Goal: Information Seeking & Learning: Learn about a topic

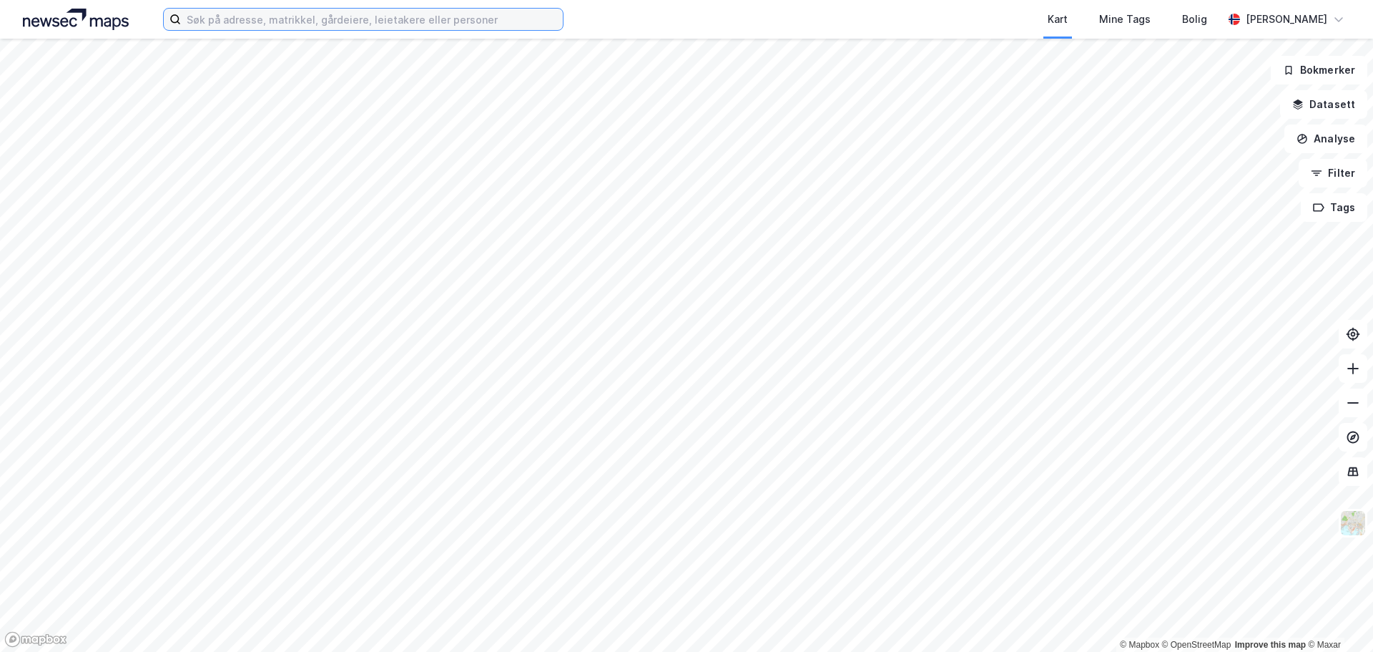
click at [457, 11] on input at bounding box center [372, 19] width 382 height 21
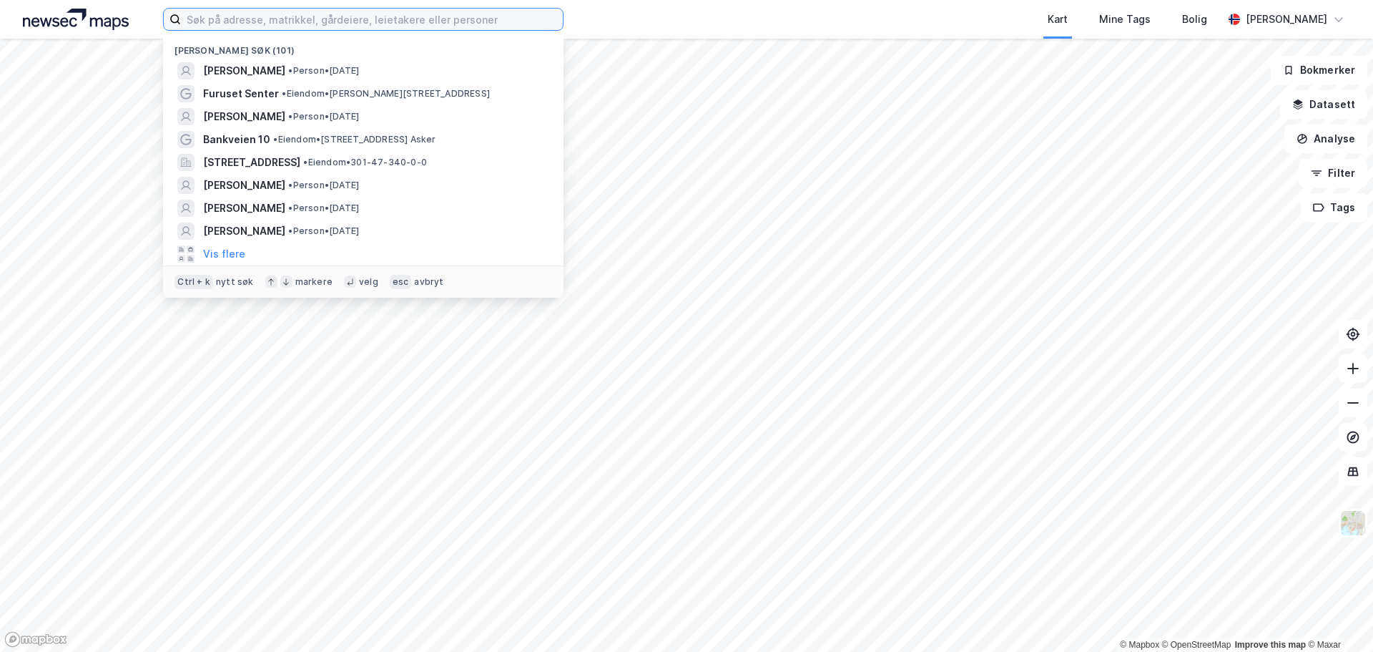
paste input "Ryenstubben 2"
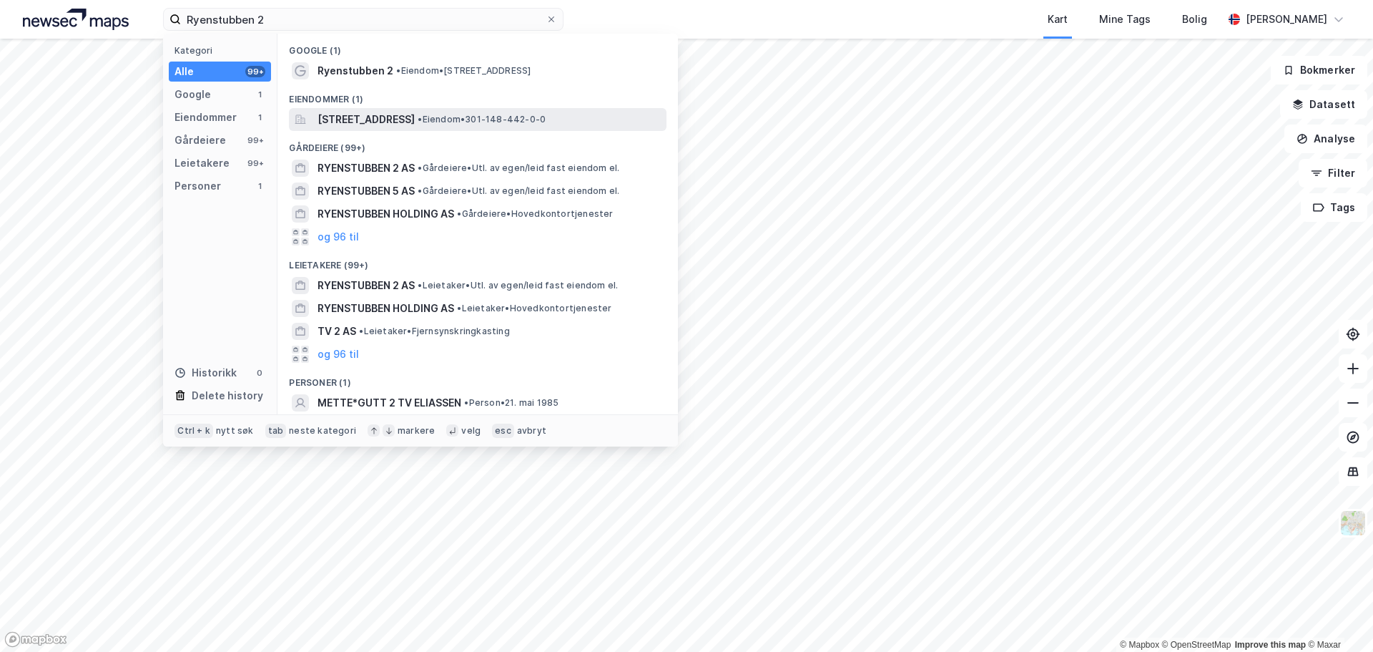
click at [405, 118] on span "[STREET_ADDRESS]" at bounding box center [366, 119] width 97 height 17
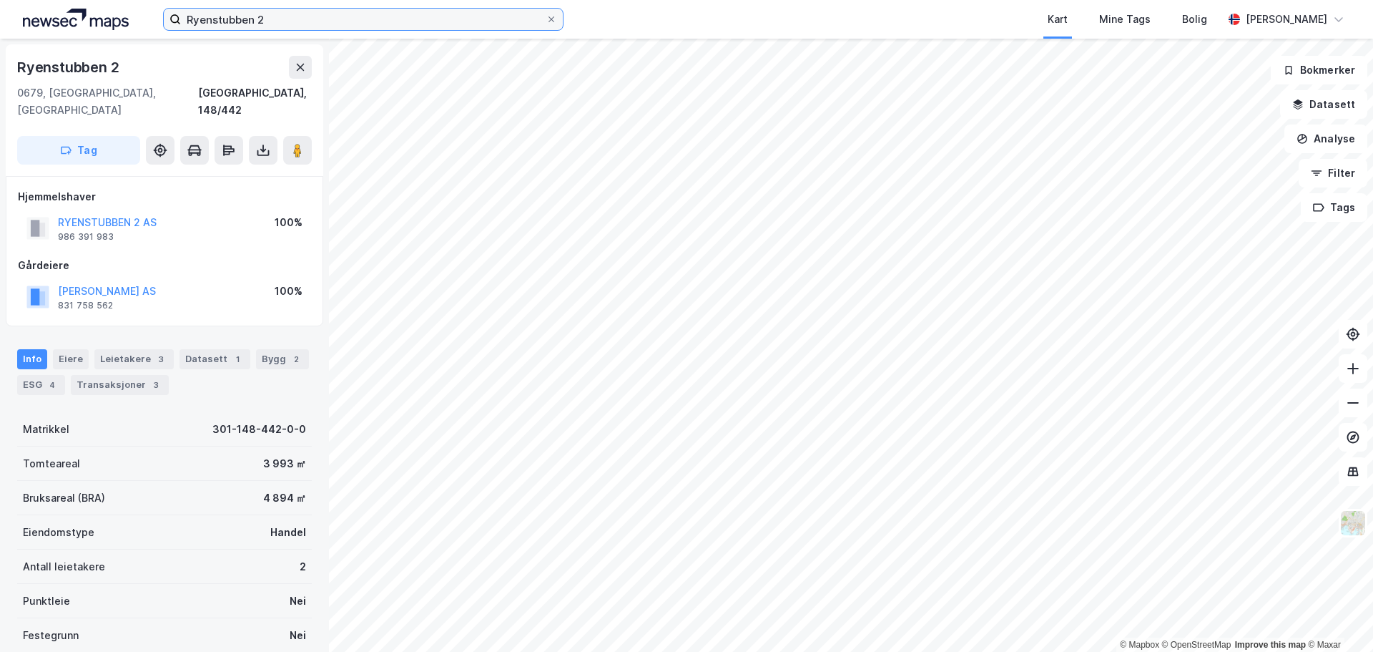
click at [396, 13] on input "Ryenstubben 2" at bounding box center [363, 19] width 365 height 21
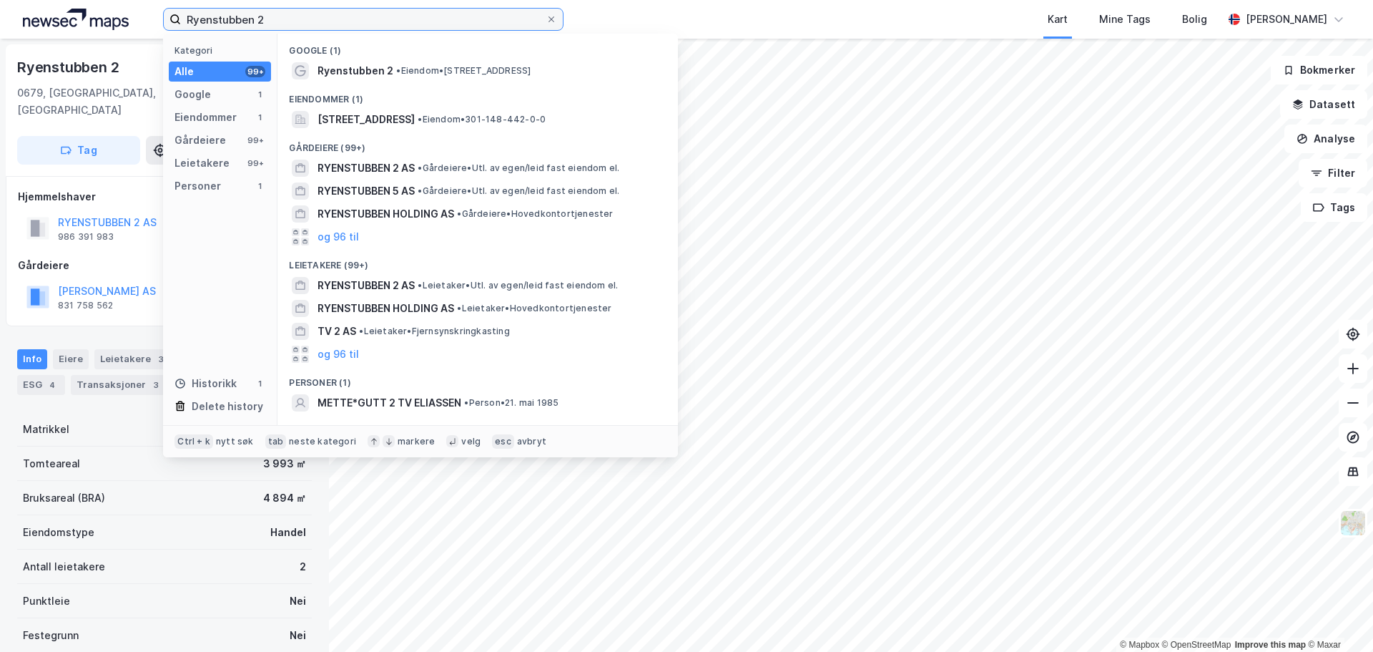
click at [396, 13] on input "Ryenstubben 2" at bounding box center [363, 19] width 365 height 21
paste input "Flisveien 3"
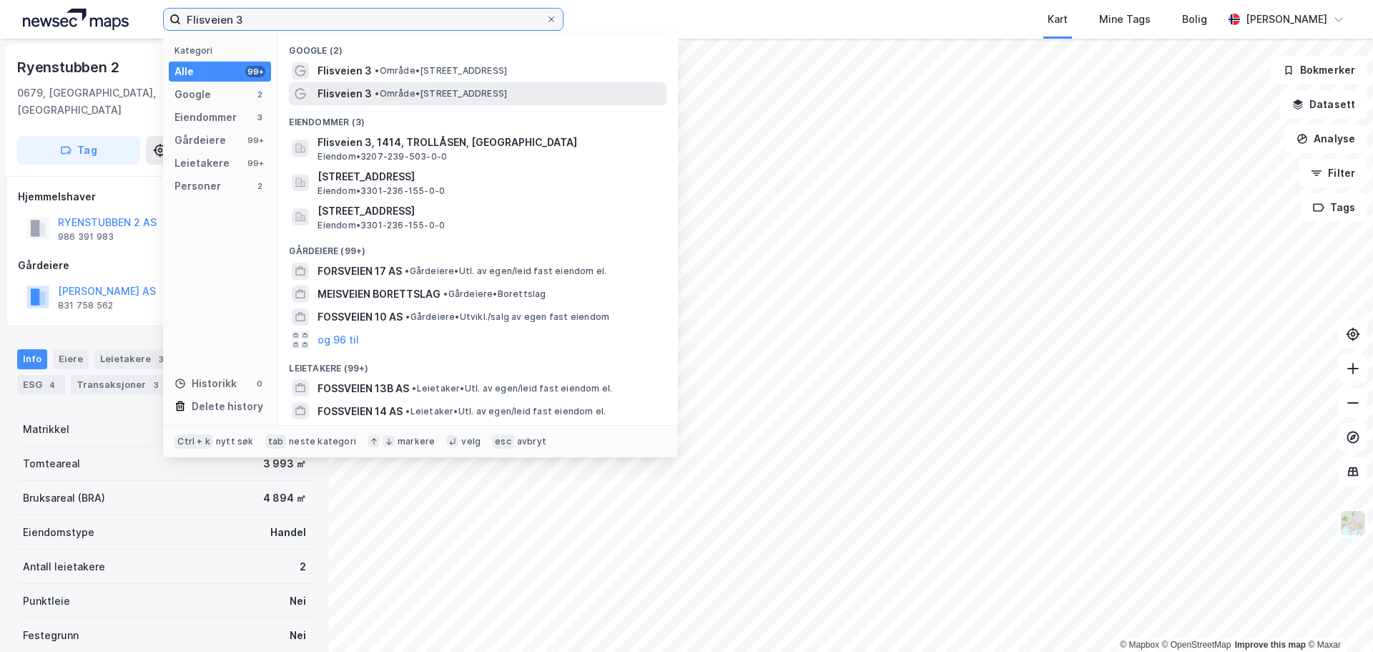
type input "Flisveien 3"
click at [445, 93] on span "• Område • [STREET_ADDRESS]" at bounding box center [441, 93] width 132 height 11
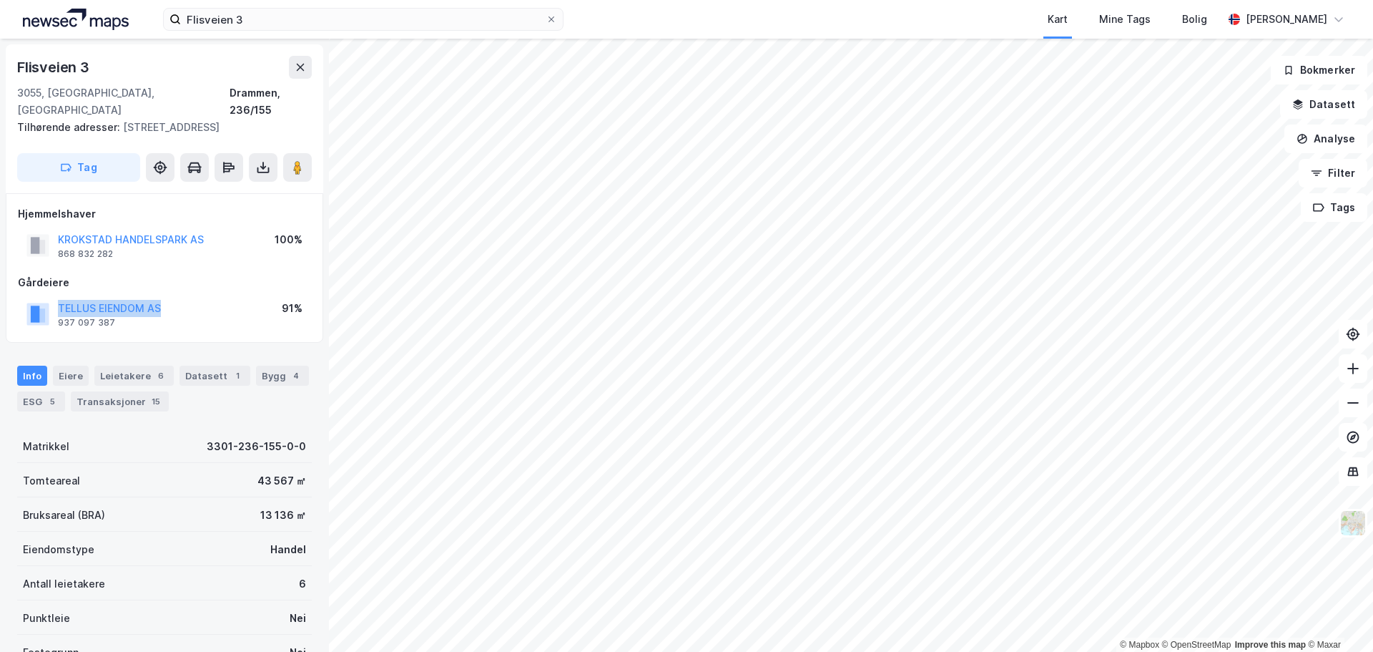
drag, startPoint x: 180, startPoint y: 291, endPoint x: 40, endPoint y: 295, distance: 139.5
click at [40, 297] on div "TELLUS EIENDOM AS 937 097 387 91%" at bounding box center [164, 314] width 293 height 34
copy button "TELLUS EIENDOM AS"
click at [114, 391] on div "Transaksjoner 15" at bounding box center [120, 401] width 98 height 20
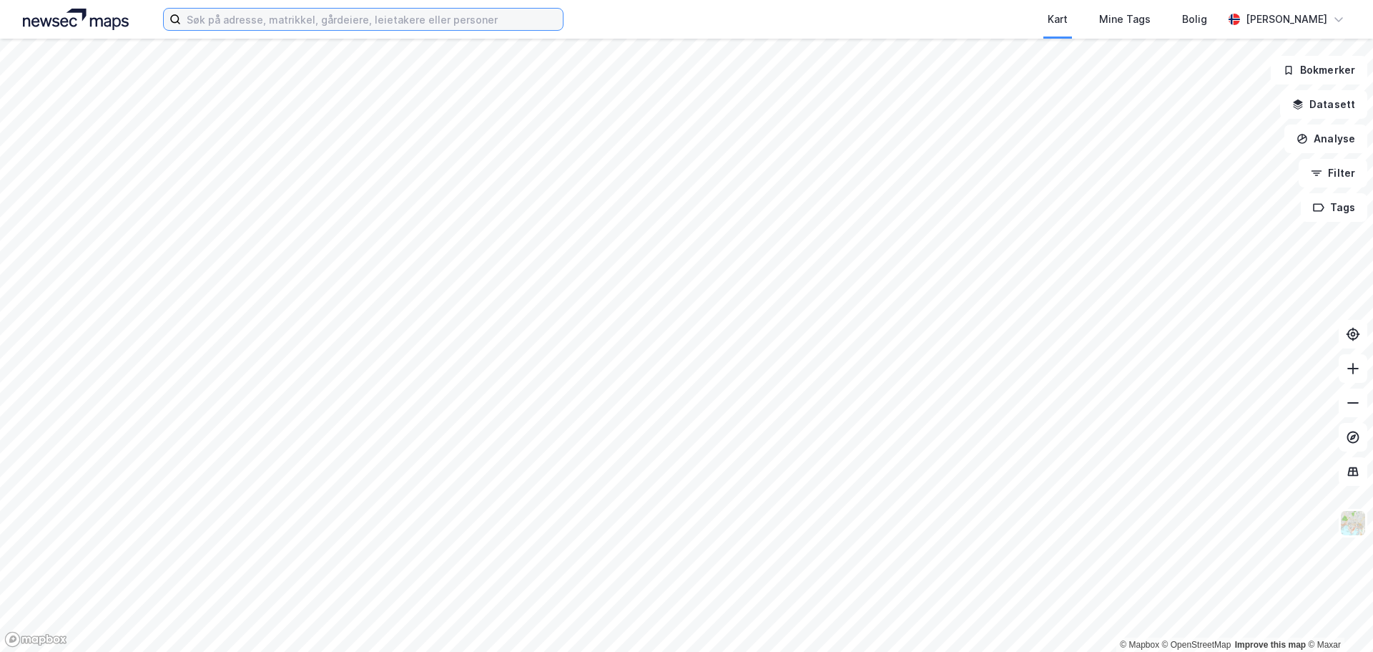
click at [266, 20] on input at bounding box center [372, 19] width 382 height 21
paste input "Karoline Sæves Haugen"
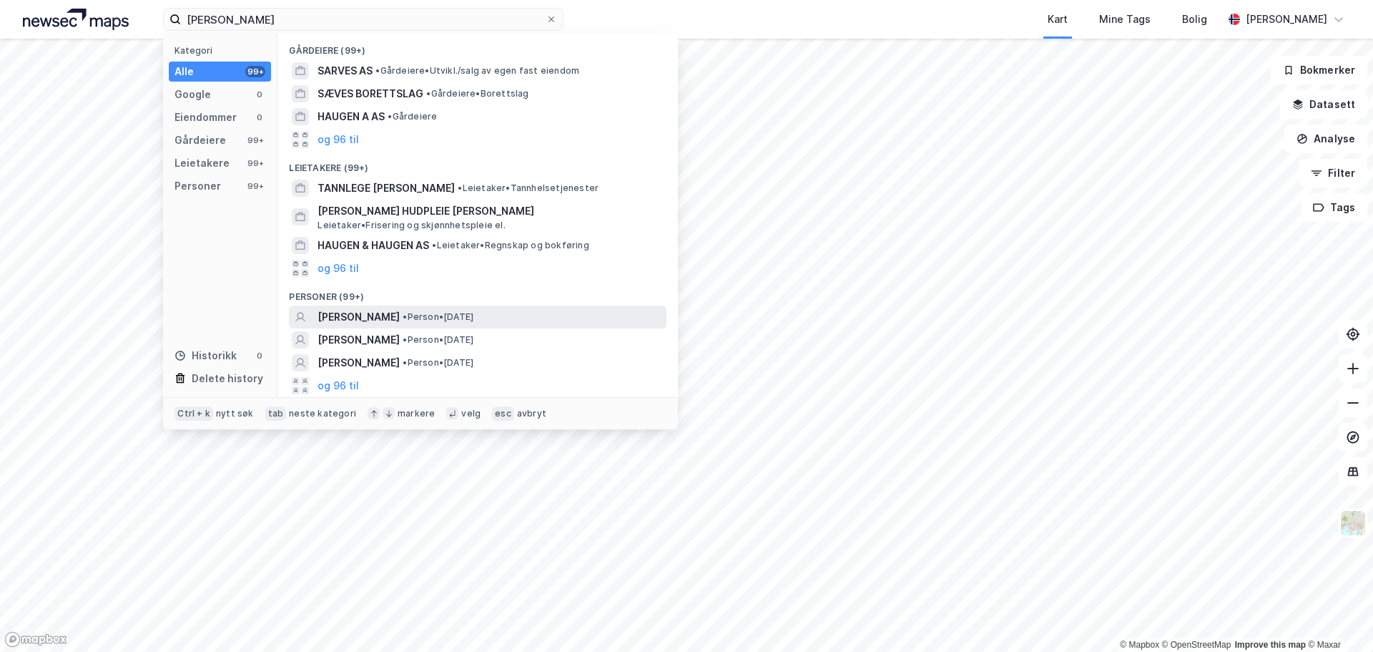
click at [400, 316] on span "[PERSON_NAME]" at bounding box center [359, 316] width 82 height 17
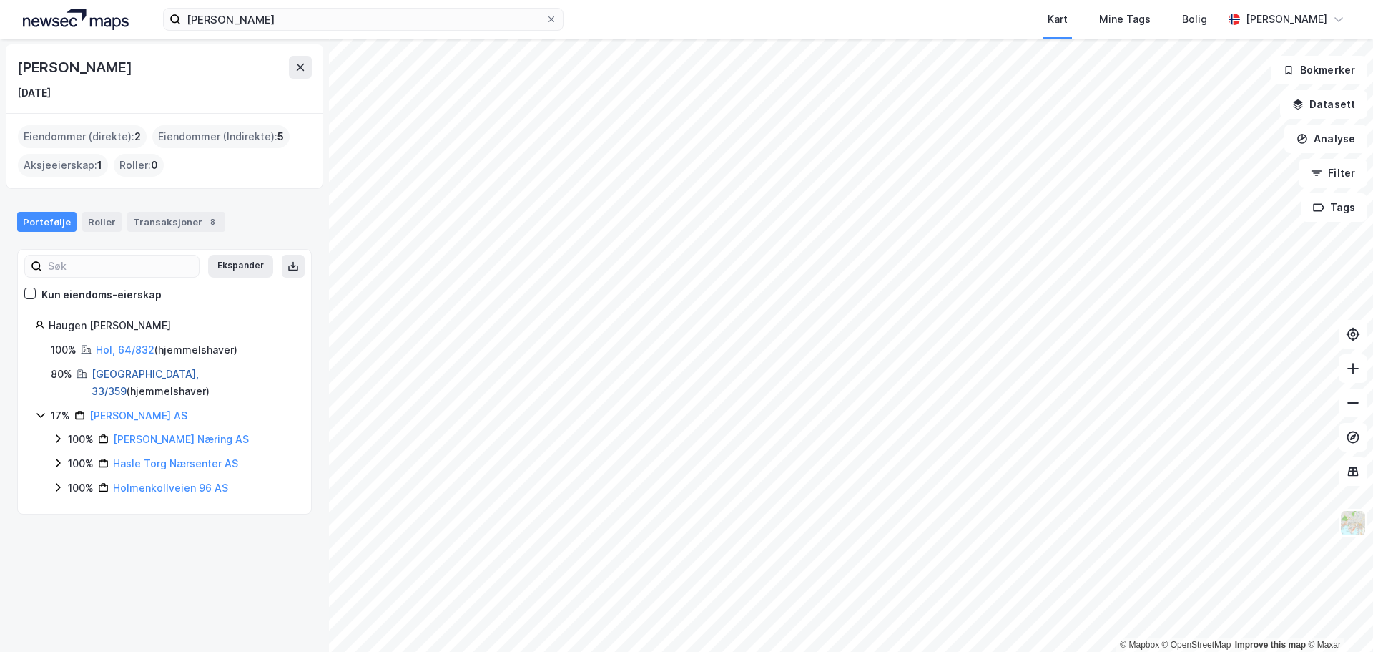
click at [117, 373] on link "Oslo, 33/359" at bounding box center [145, 382] width 107 height 29
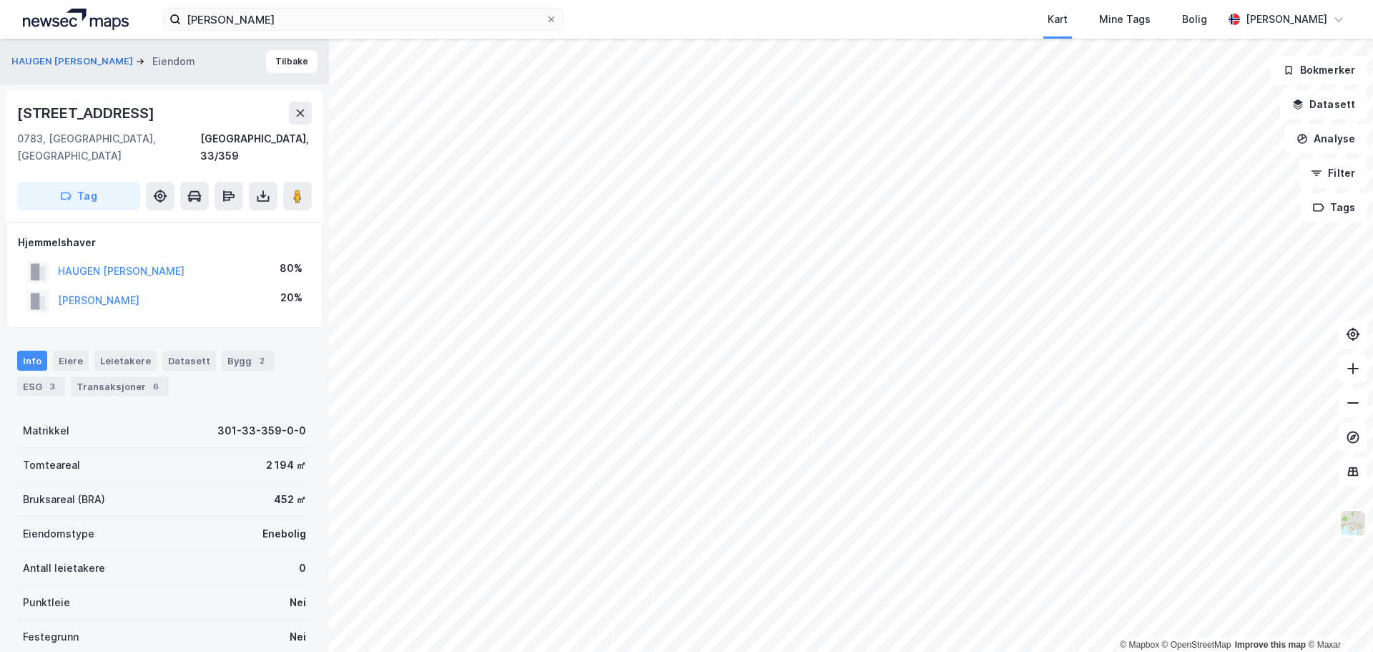
drag, startPoint x: 96, startPoint y: 285, endPoint x: 56, endPoint y: 285, distance: 40.0
click at [56, 286] on div "BLOM ALEXANDER KNUT K. 20%" at bounding box center [164, 300] width 293 height 29
copy button "BLOM ALEXANDER KNUT K."
click at [102, 376] on div "Transaksjoner 6" at bounding box center [120, 386] width 98 height 20
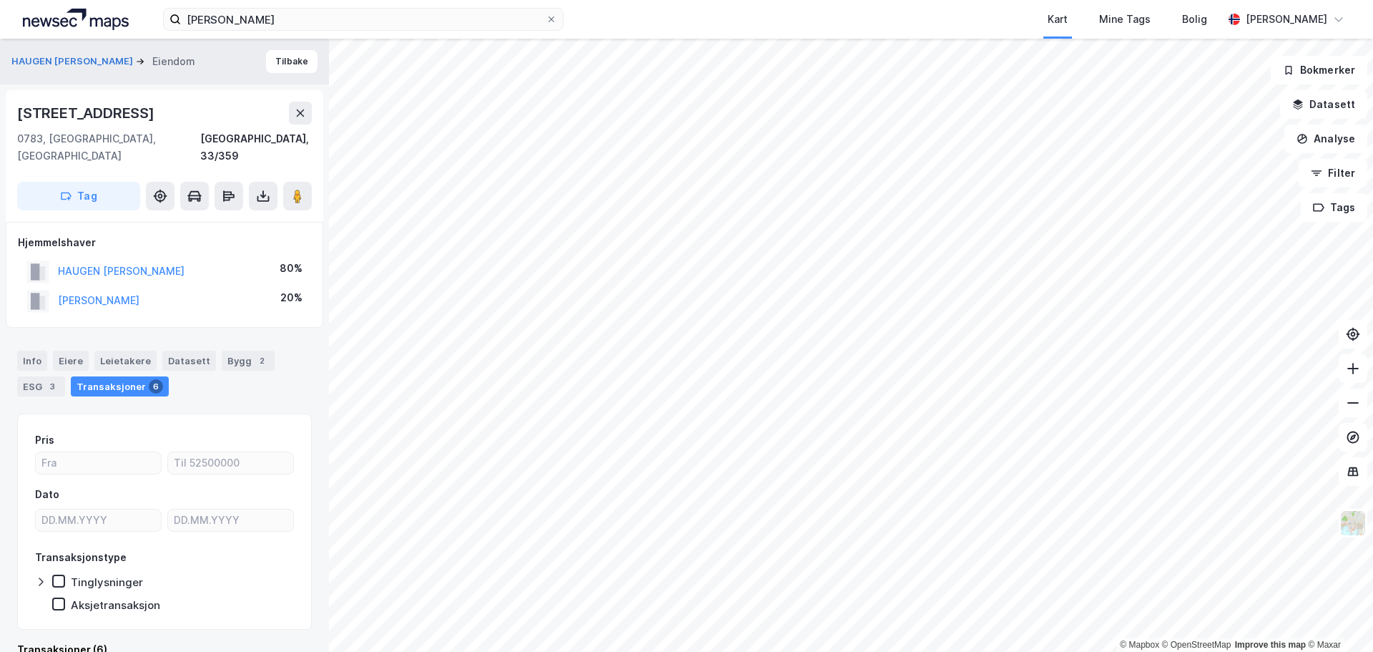
scroll to position [1, 0]
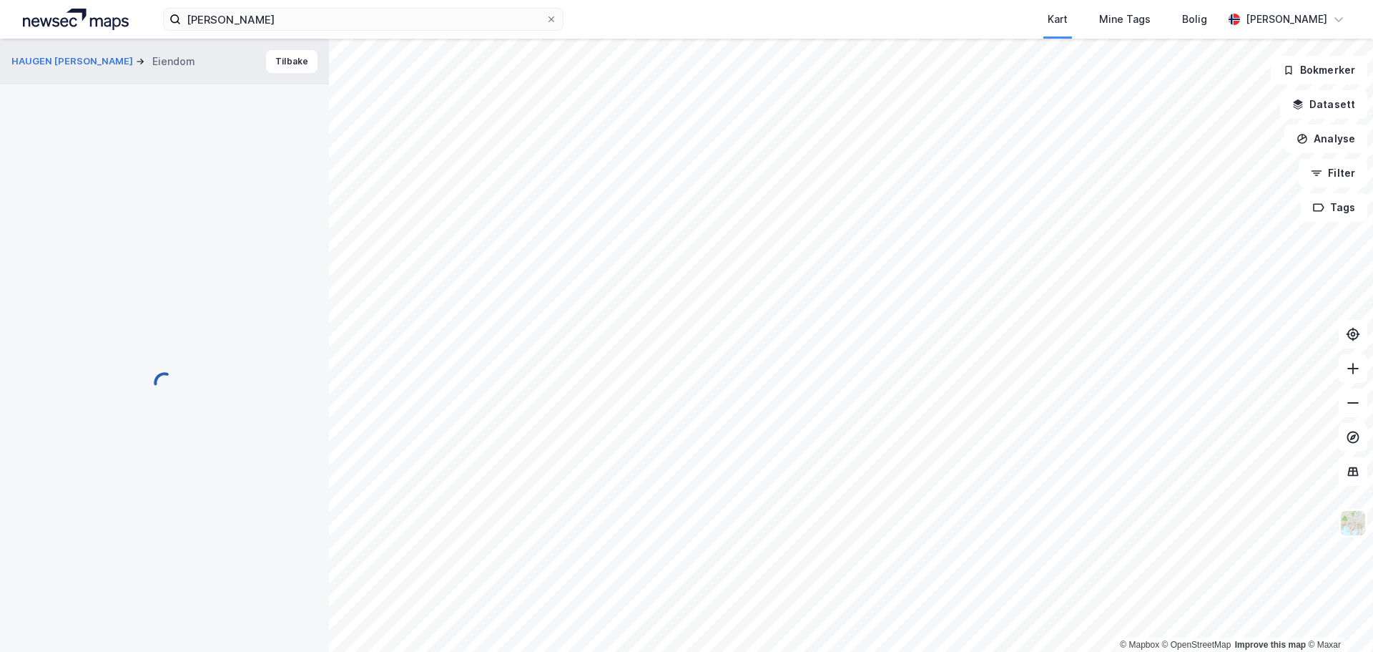
scroll to position [1, 0]
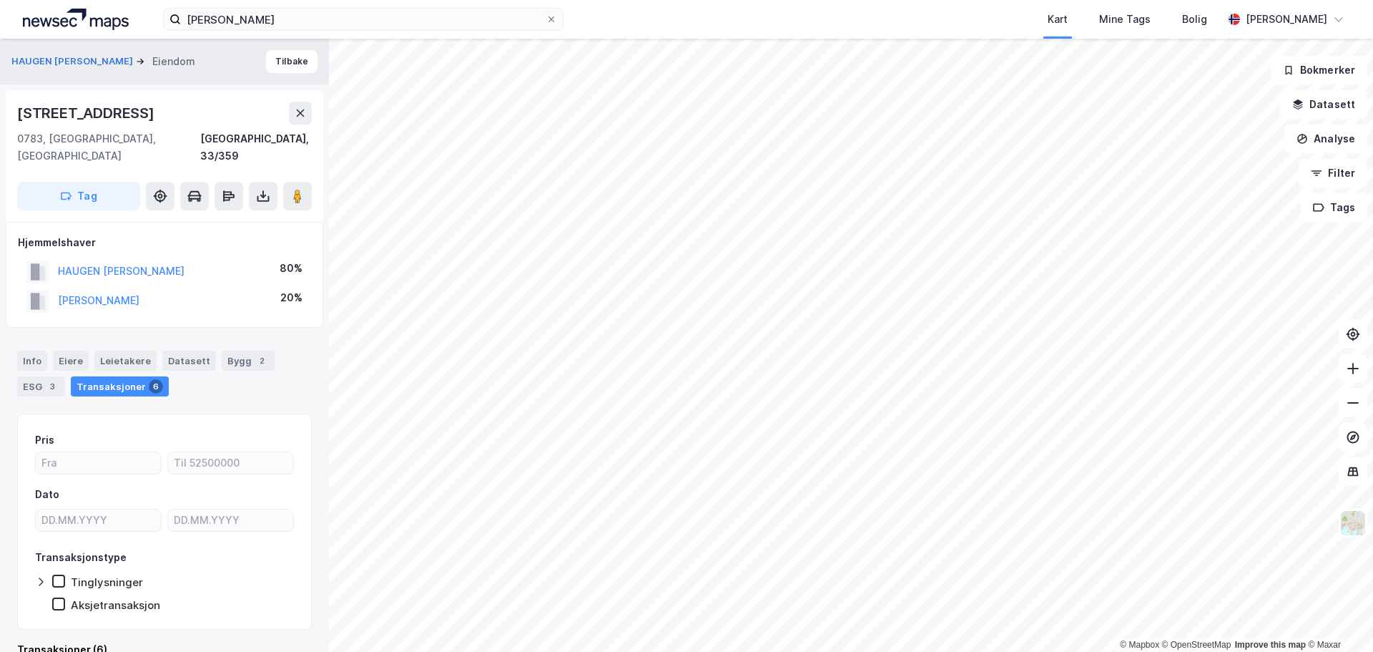
scroll to position [1, 0]
click at [0, 0] on button "HAUGEN KAROLINE SÆVES" at bounding box center [0, 0] width 0 height 0
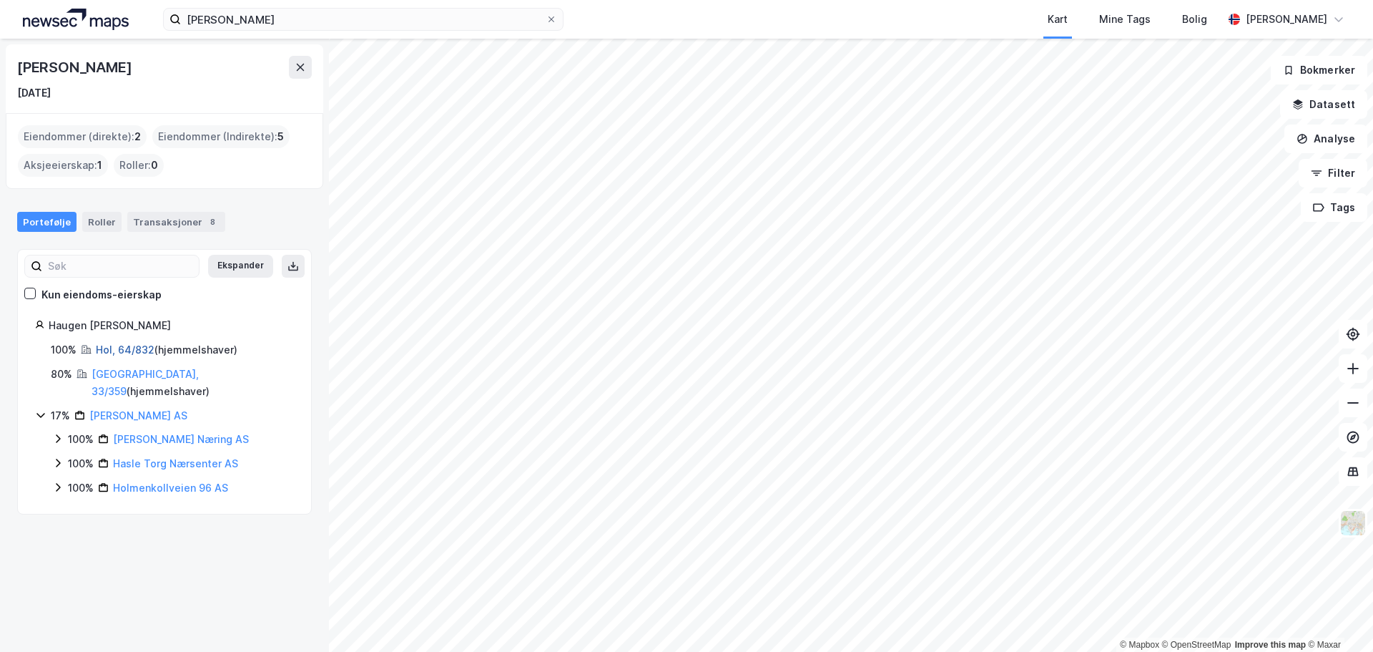
click at [117, 350] on link "Hol, 64/832" at bounding box center [125, 349] width 59 height 12
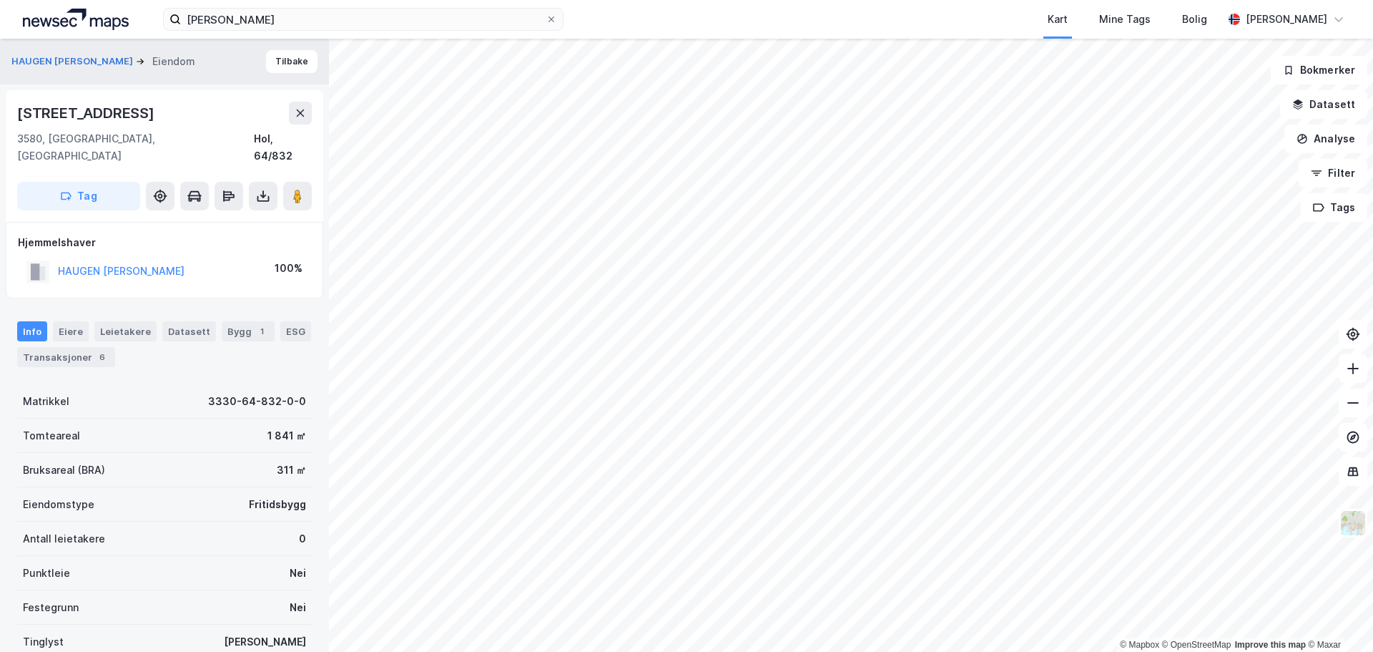
scroll to position [1, 0]
click at [72, 346] on div "Transaksjoner 6" at bounding box center [66, 356] width 98 height 20
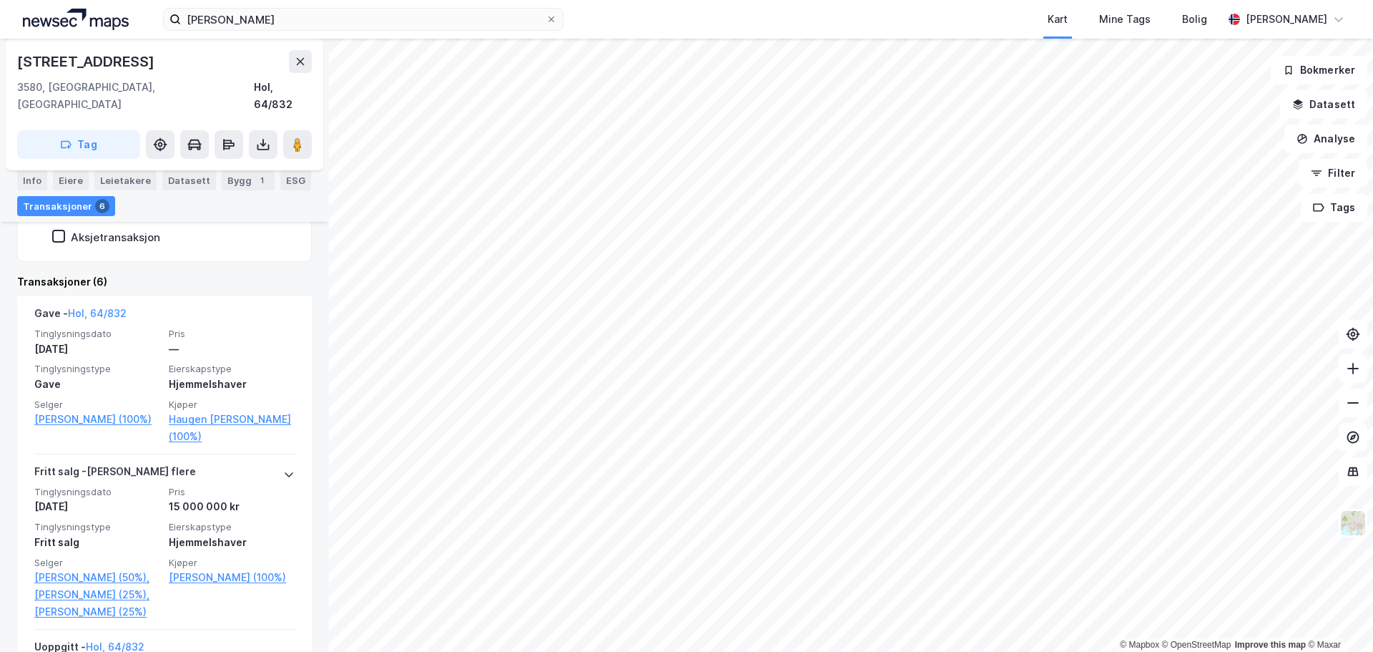
scroll to position [358, 0]
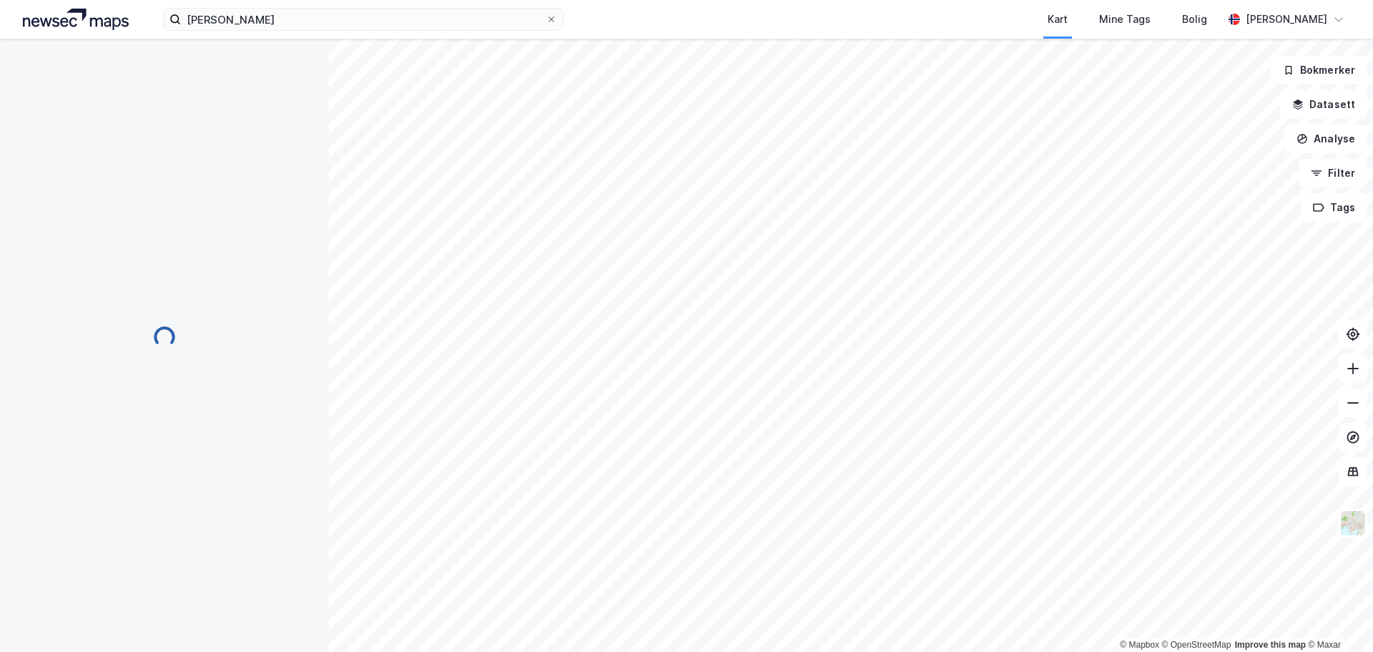
scroll to position [59, 0]
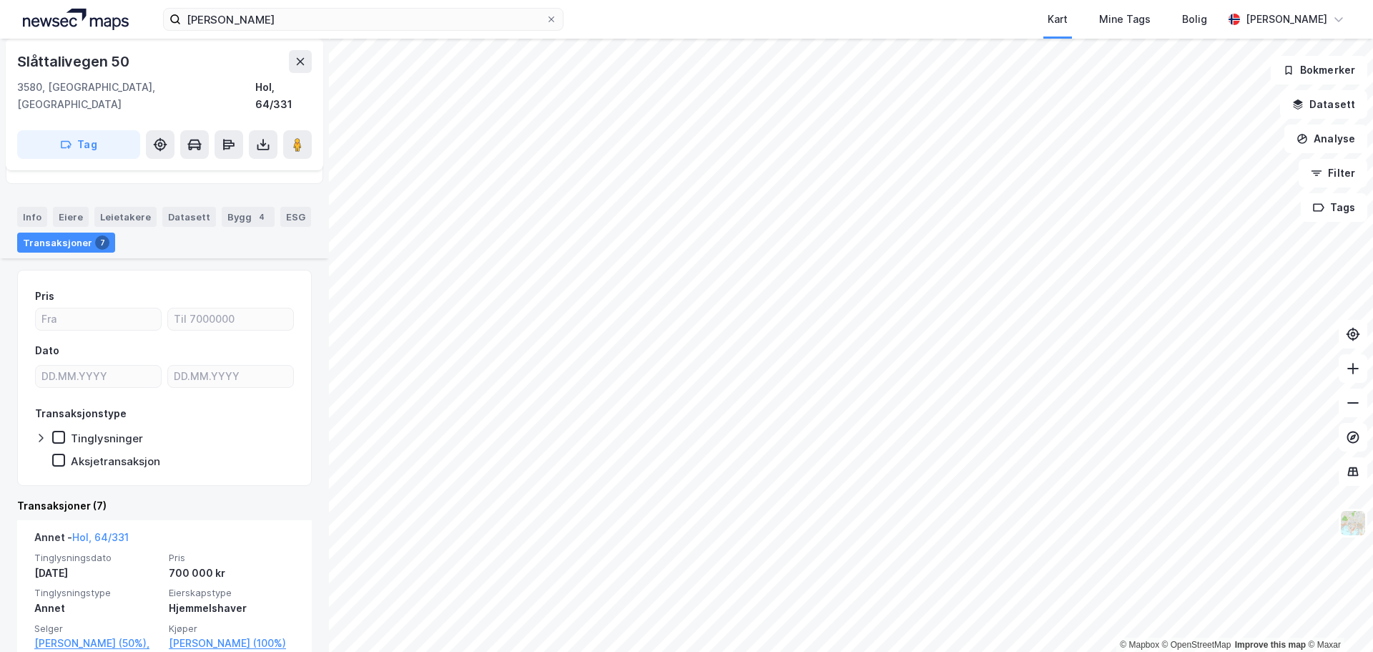
scroll to position [143, 0]
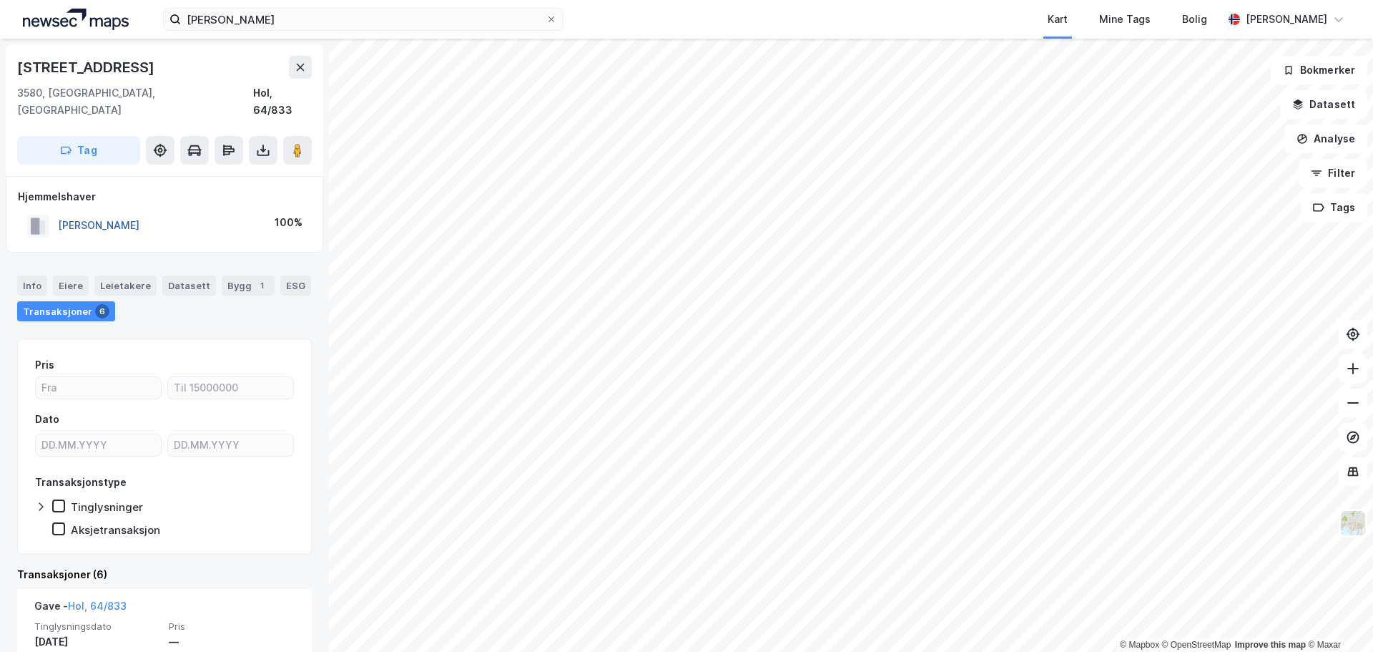
click at [0, 0] on button "THØGERSEN KINE HAUGEN" at bounding box center [0, 0] width 0 height 0
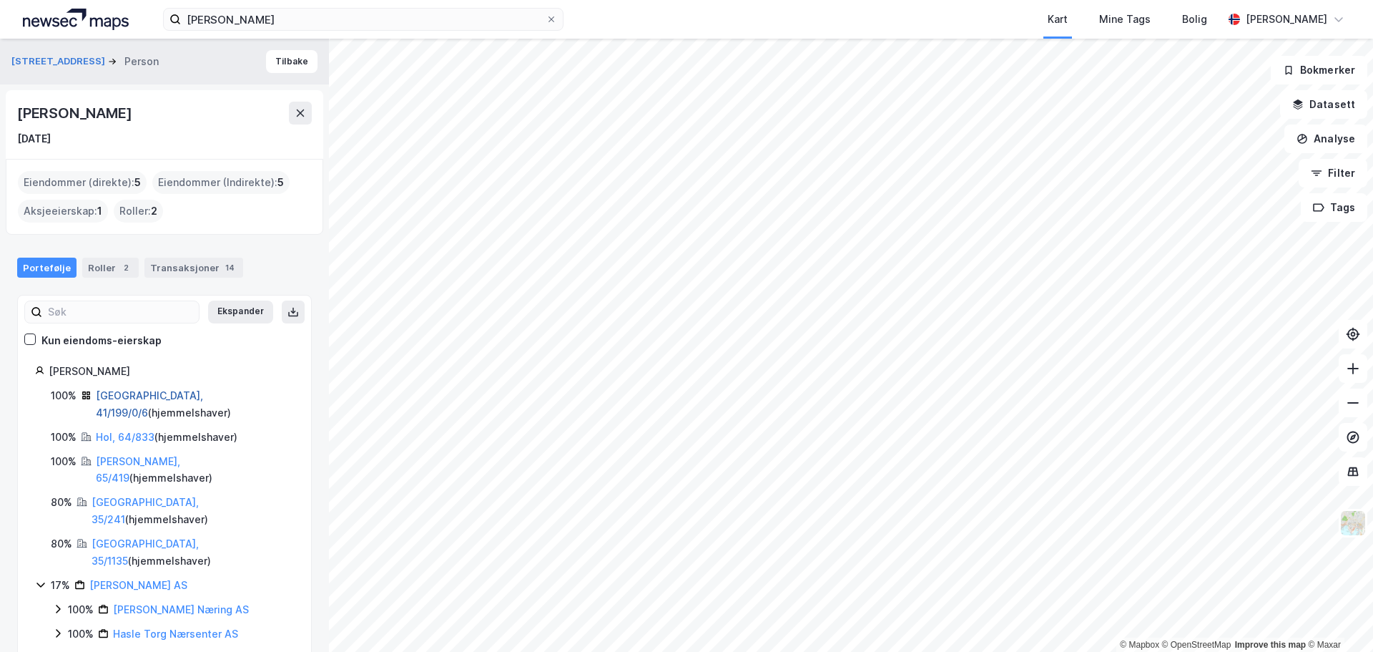
click at [128, 396] on link "Oslo, 41/199/0/6" at bounding box center [149, 403] width 107 height 29
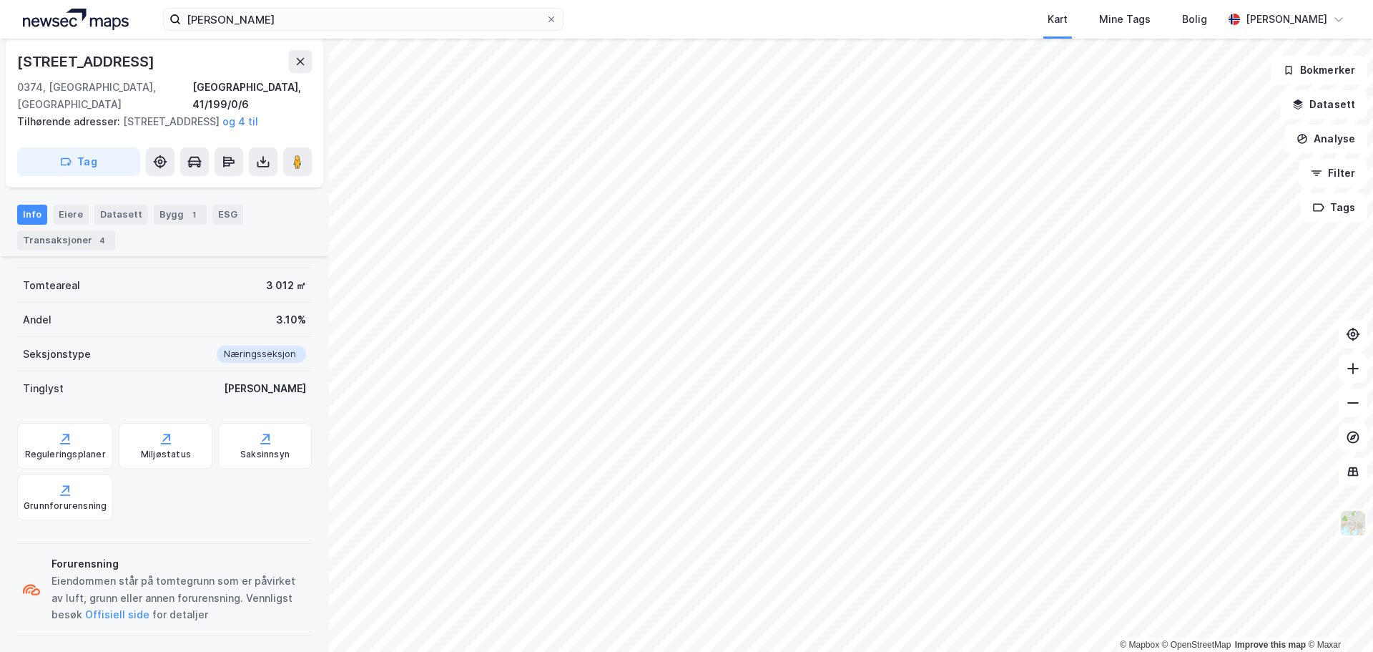
scroll to position [244, 0]
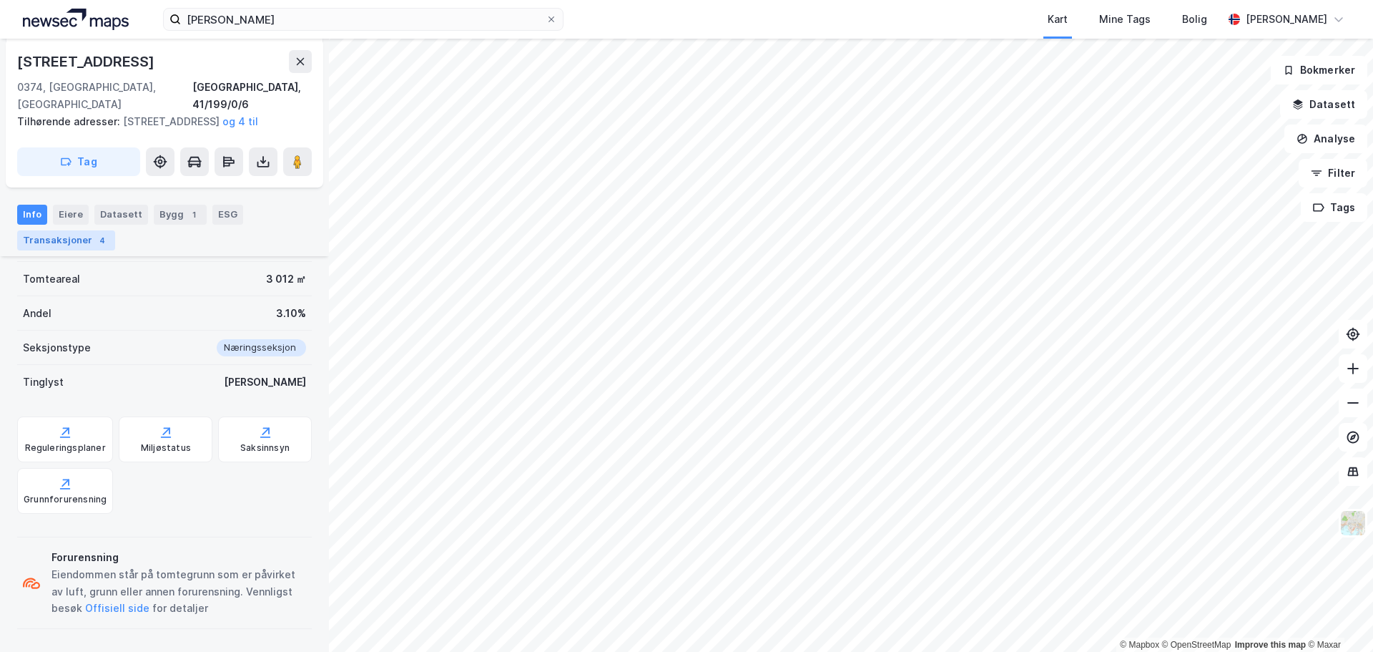
click at [57, 240] on div "Transaksjoner 4" at bounding box center [66, 240] width 98 height 20
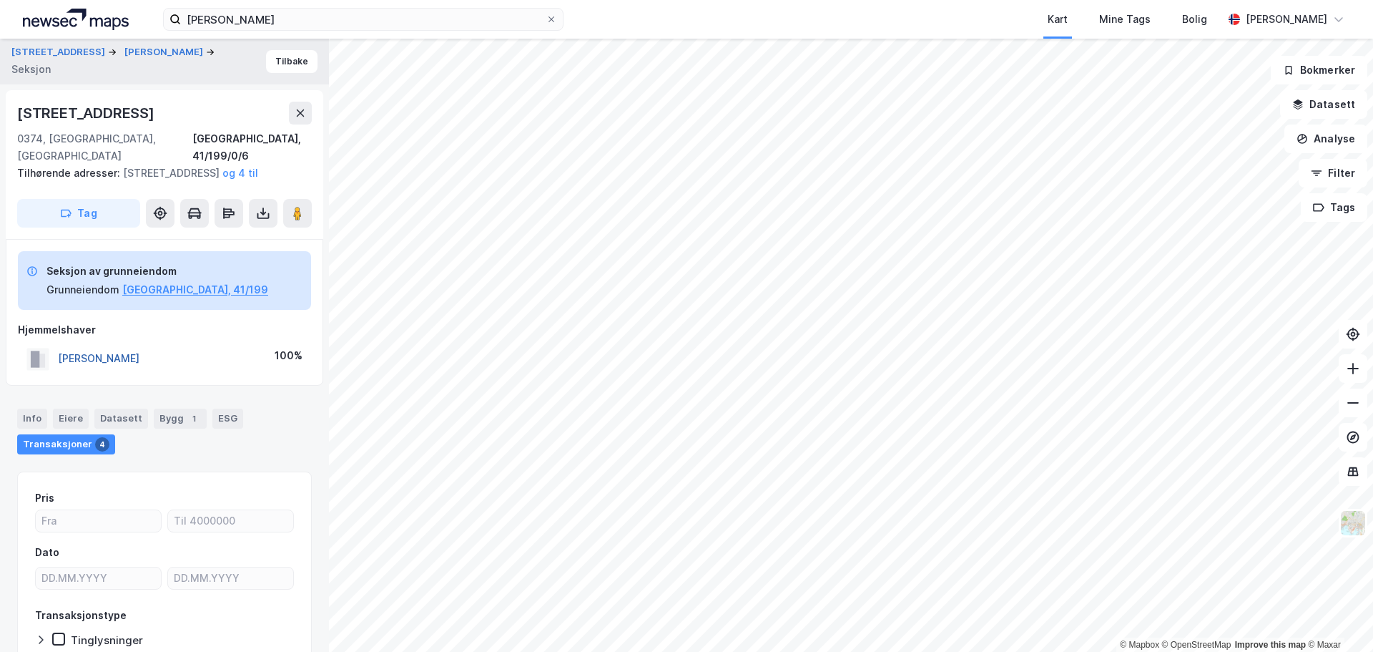
click at [0, 0] on button "THØGERSEN KINE HAUGEN" at bounding box center [0, 0] width 0 height 0
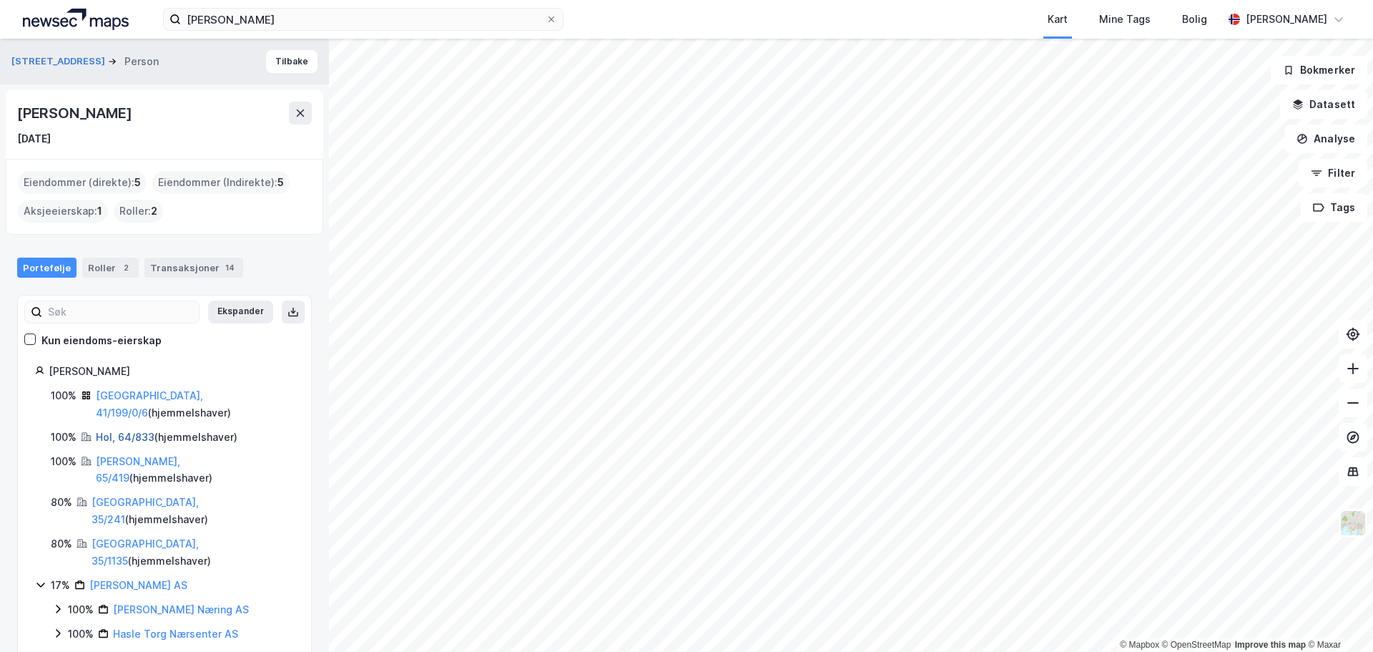
click at [126, 431] on link "Hol, 64/833" at bounding box center [125, 437] width 59 height 12
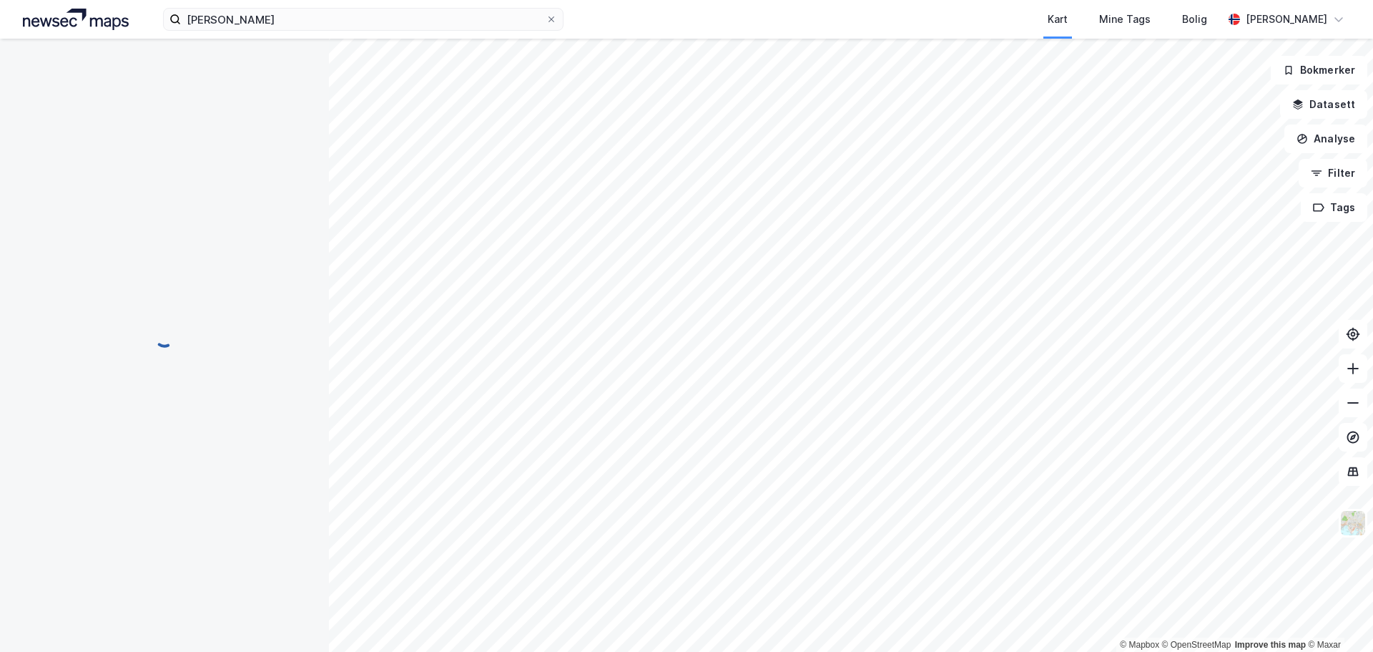
scroll to position [2, 0]
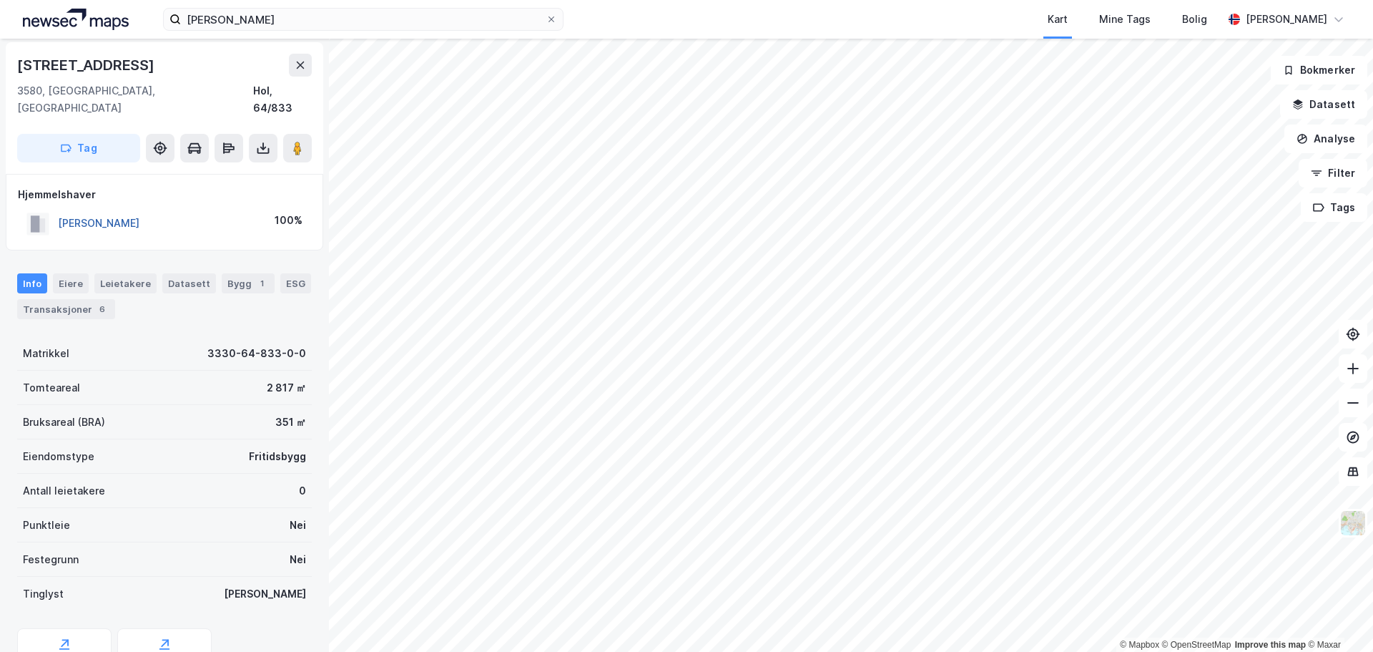
click at [0, 0] on button "THØGERSEN KINE HAUGEN" at bounding box center [0, 0] width 0 height 0
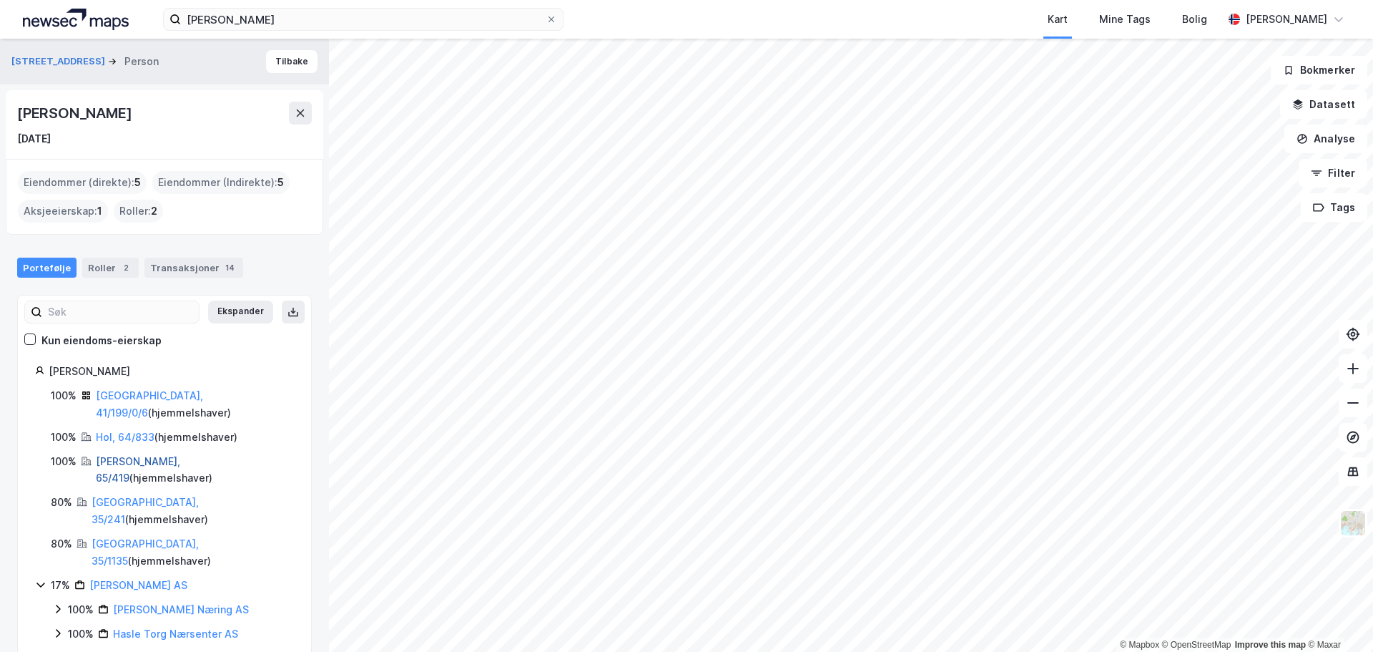
click at [127, 455] on link "Kragerø, 65/419" at bounding box center [138, 469] width 84 height 29
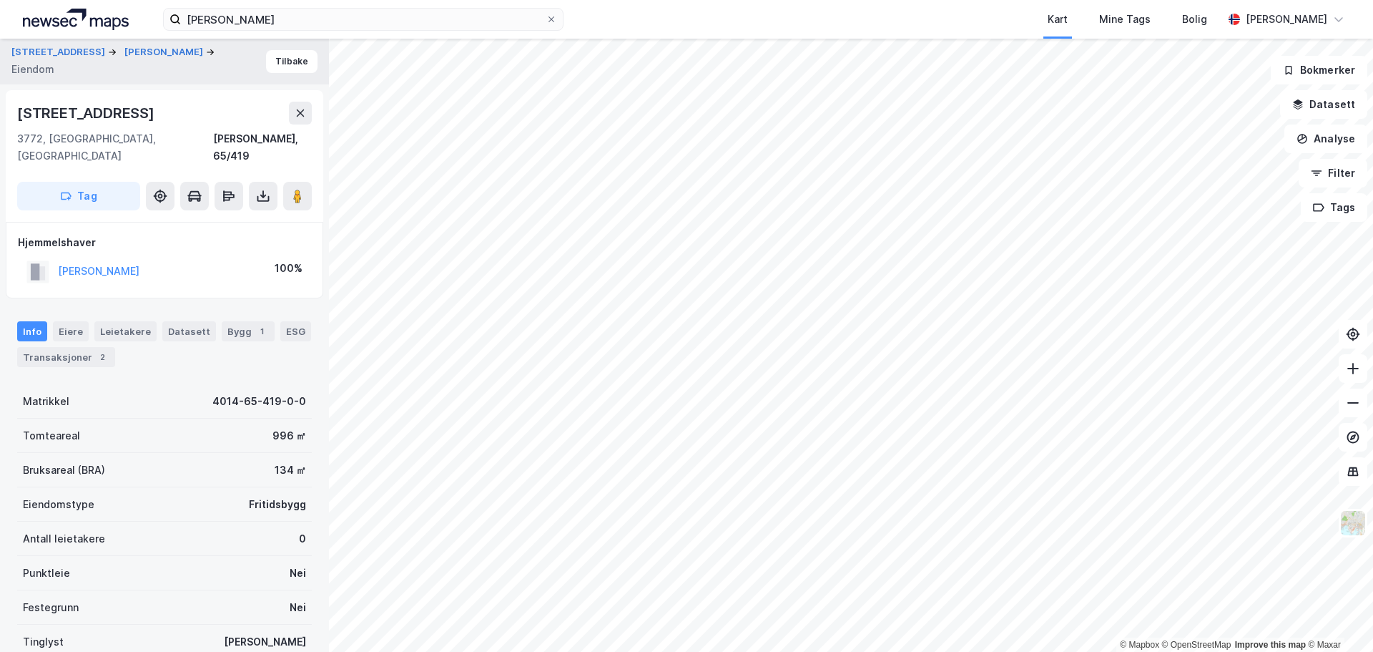
scroll to position [2, 0]
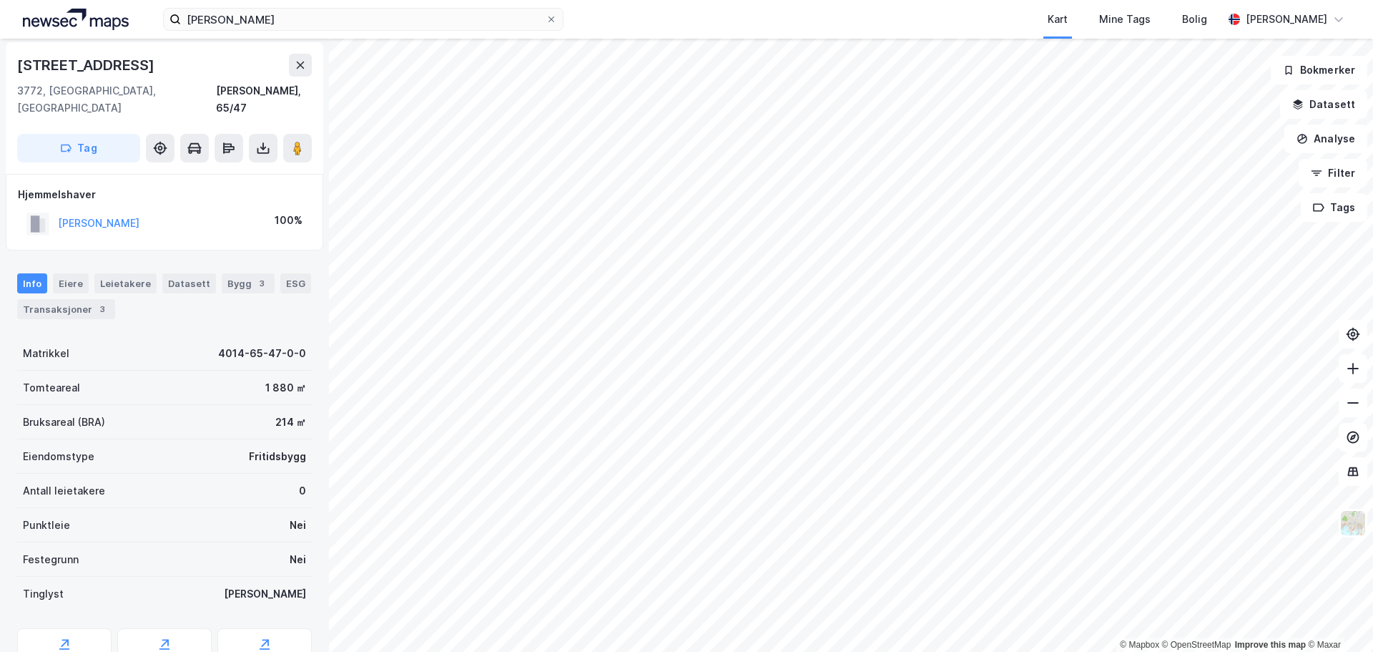
scroll to position [2, 0]
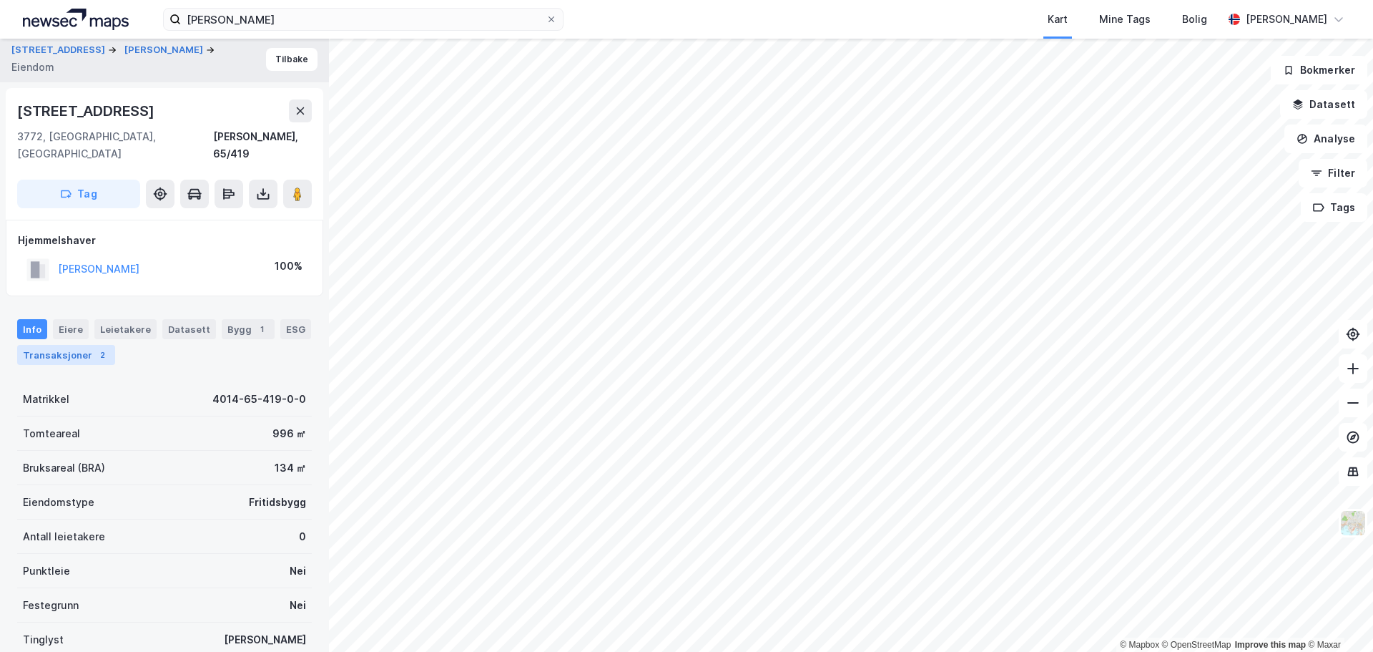
click at [80, 345] on div "Transaksjoner 2" at bounding box center [66, 355] width 98 height 20
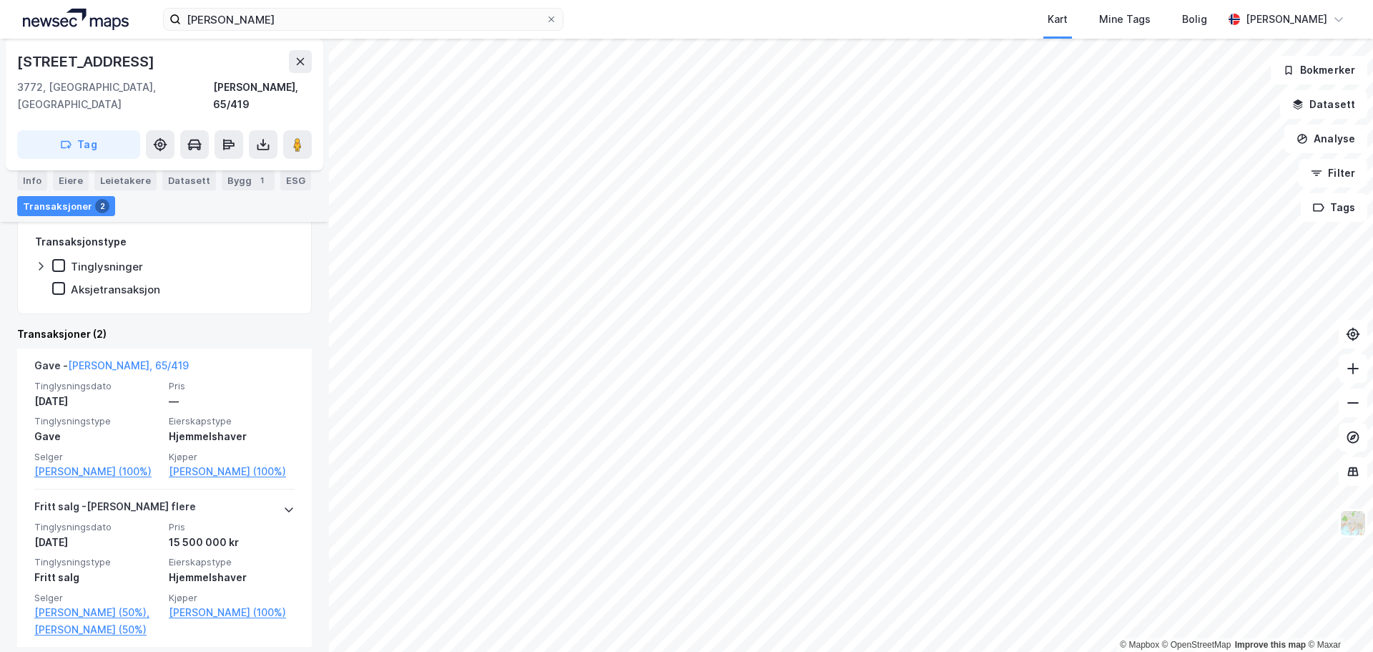
scroll to position [215, 0]
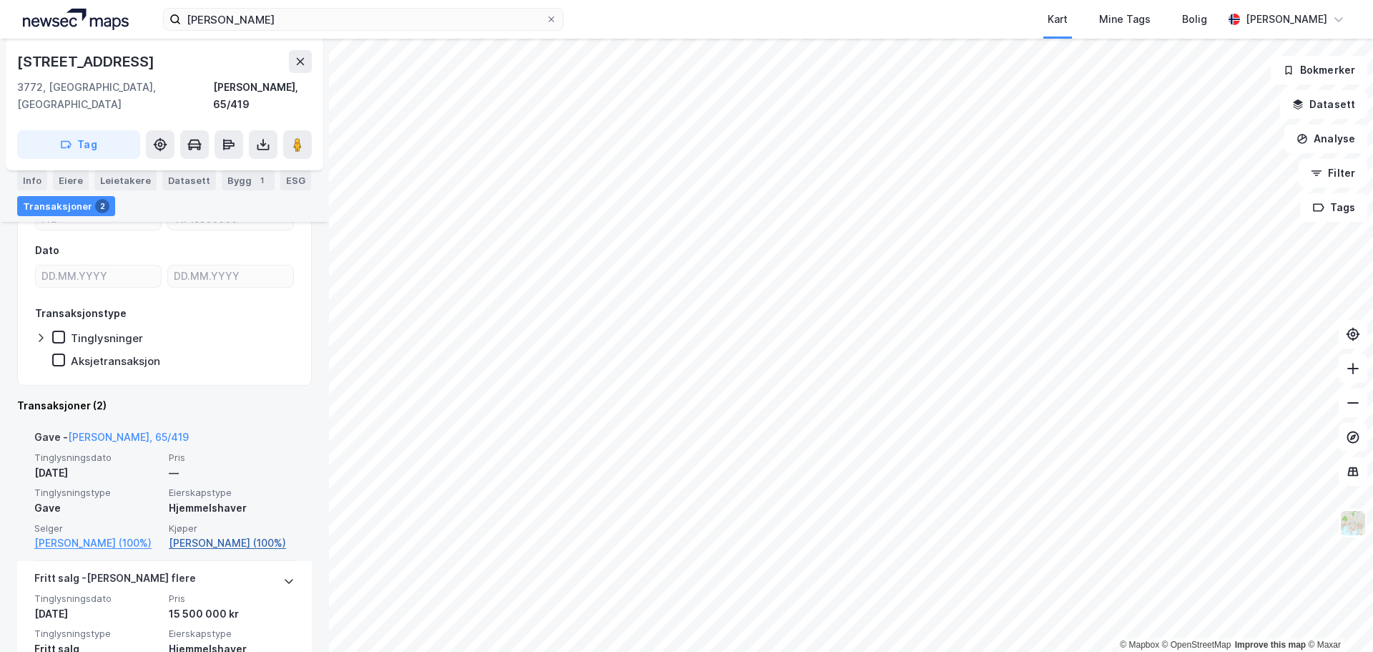
click at [204, 534] on link "Thøgersen Kine Haugen (100%)" at bounding box center [232, 542] width 126 height 17
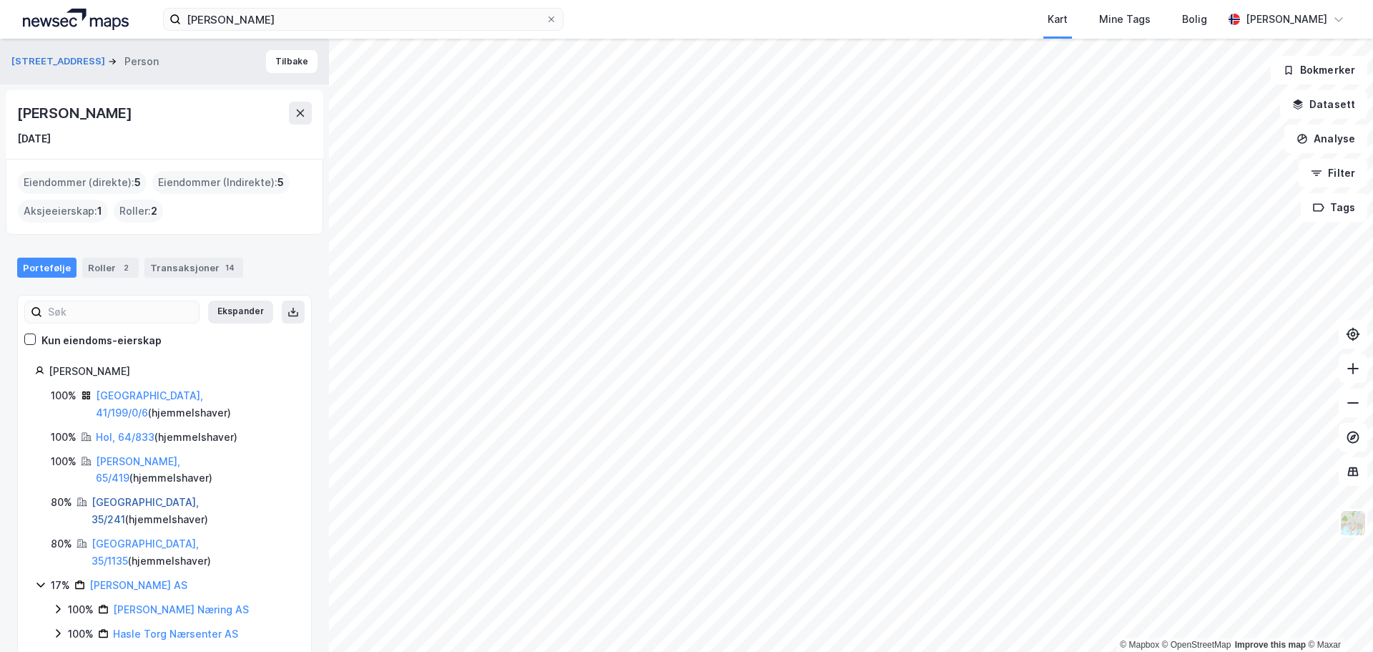
click at [124, 496] on link "Oslo, 35/241" at bounding box center [145, 510] width 107 height 29
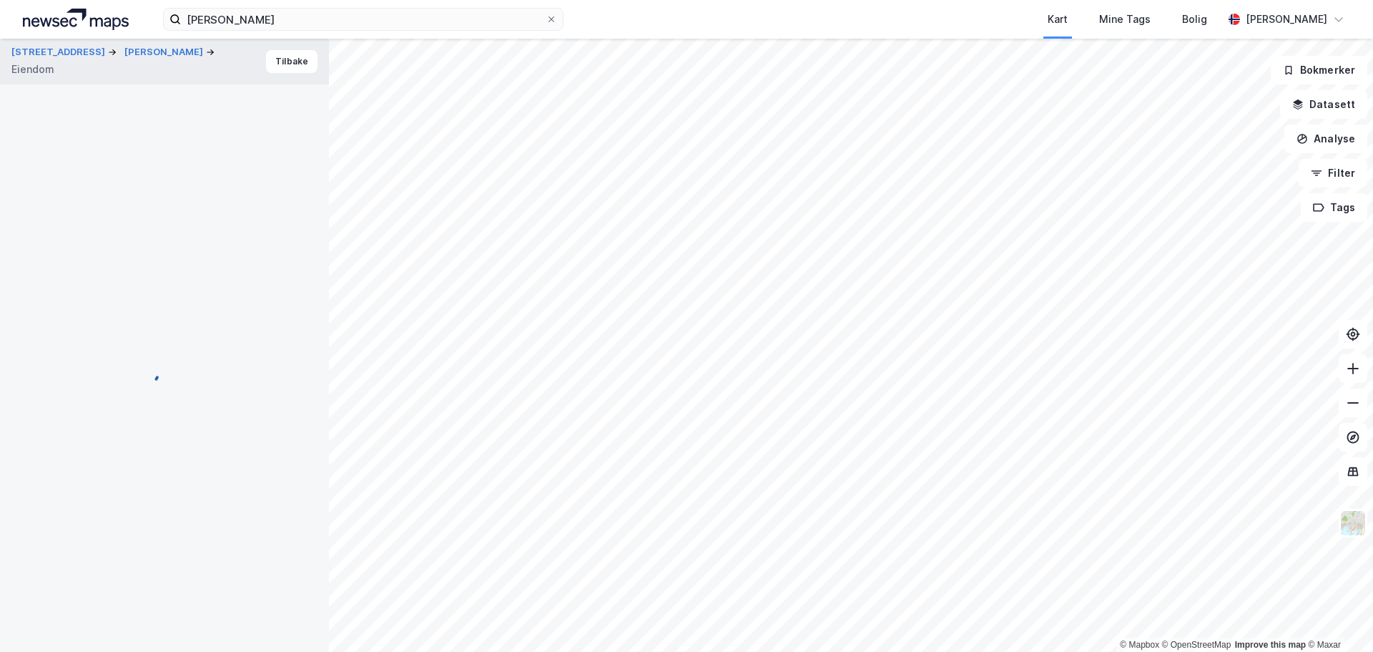
scroll to position [187, 0]
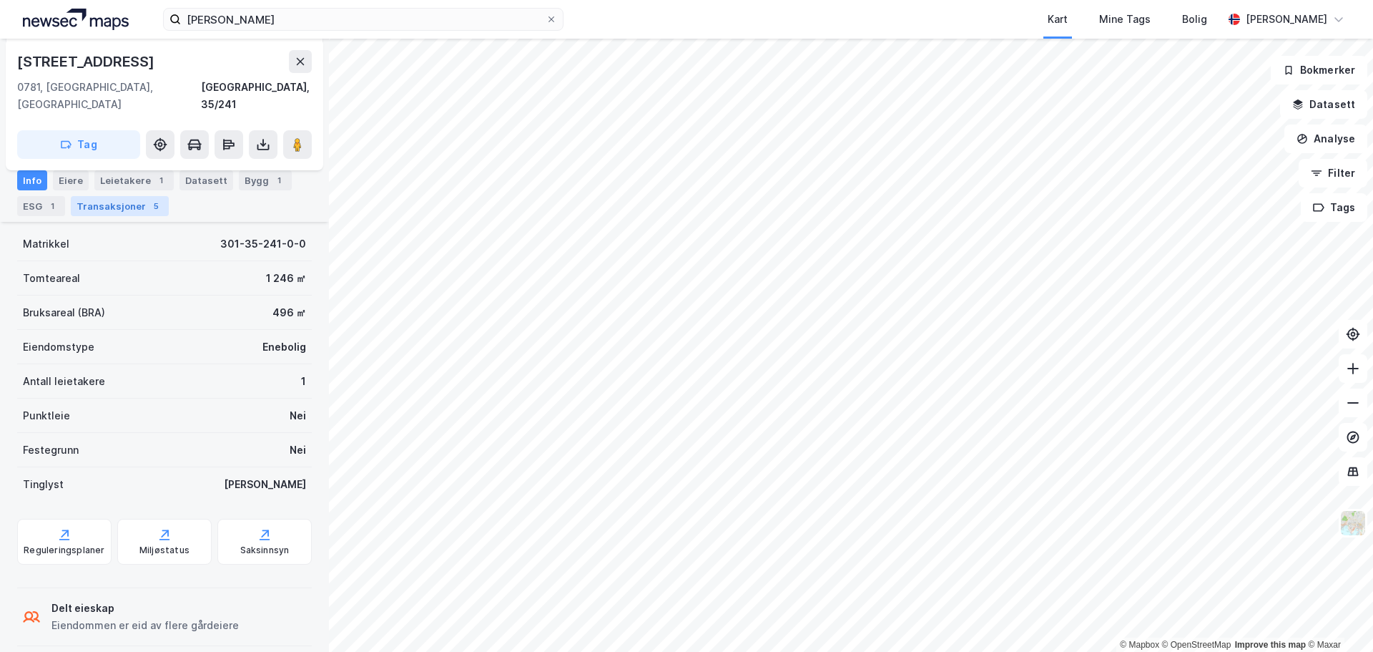
click at [117, 203] on div "Transaksjoner 5" at bounding box center [120, 206] width 98 height 20
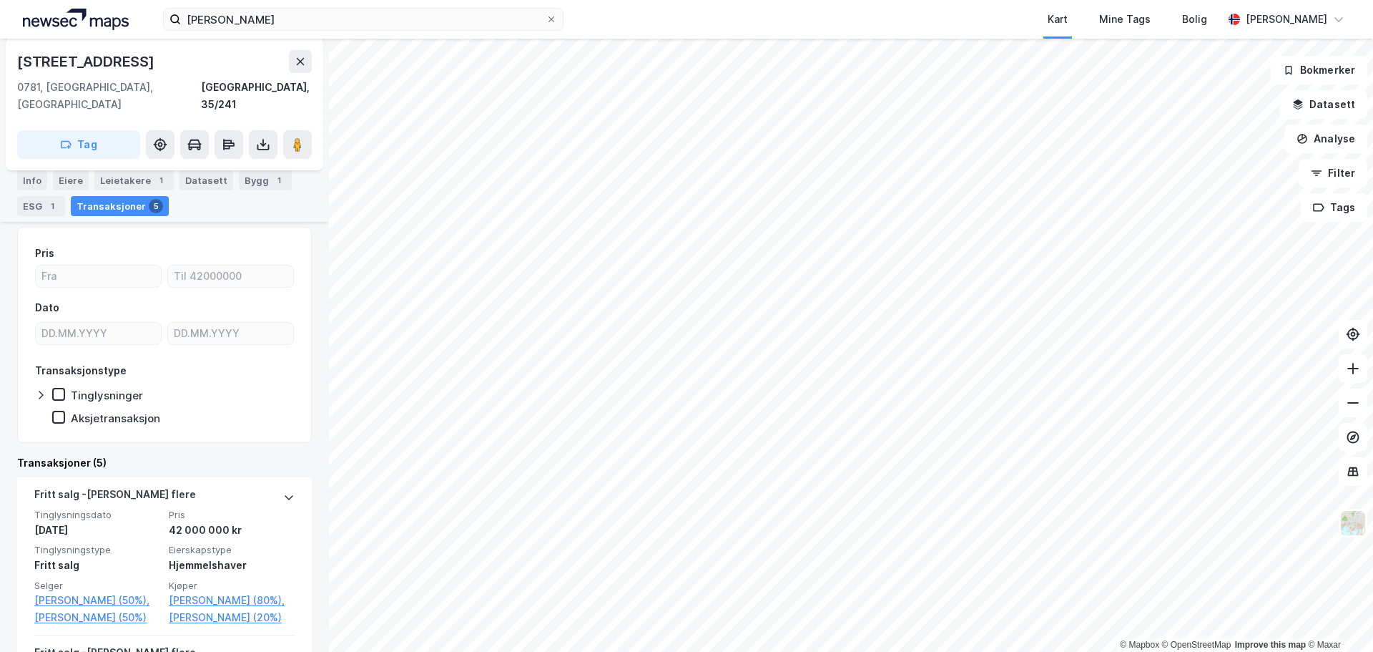
scroll to position [258, 0]
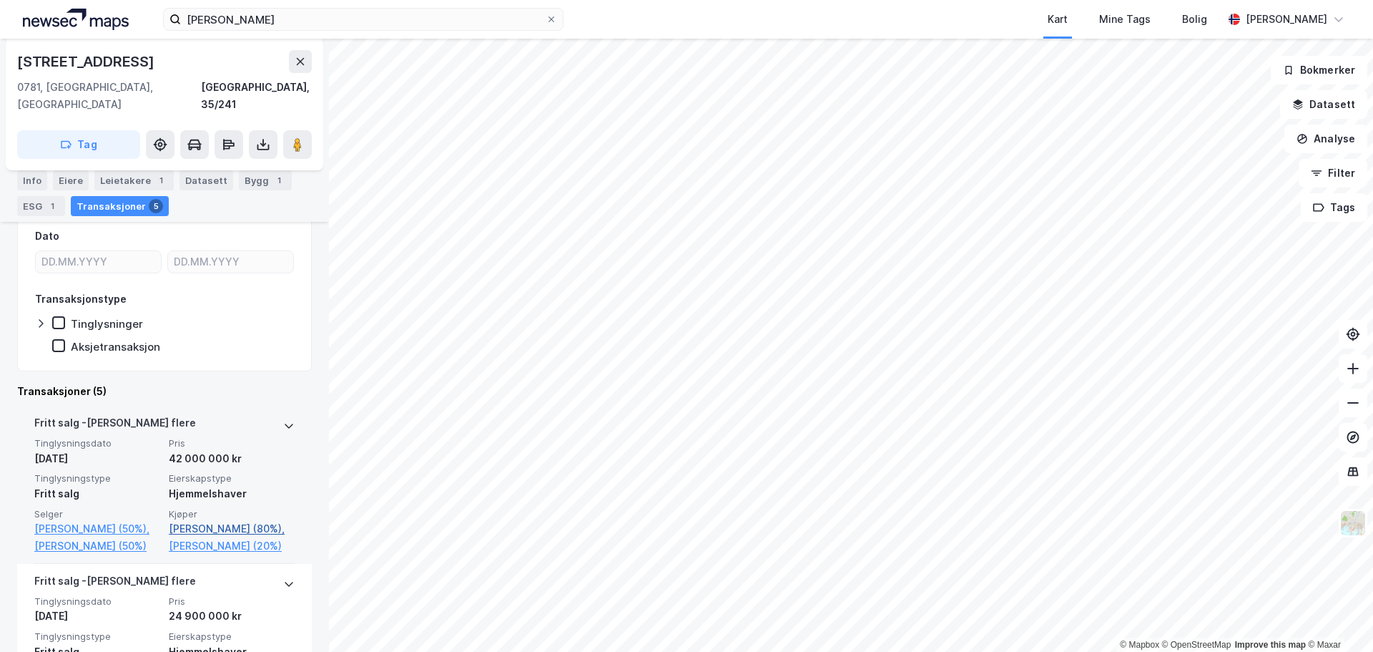
click at [226, 520] on link "Thøgersen Kine Haugen (80%)," at bounding box center [232, 528] width 126 height 17
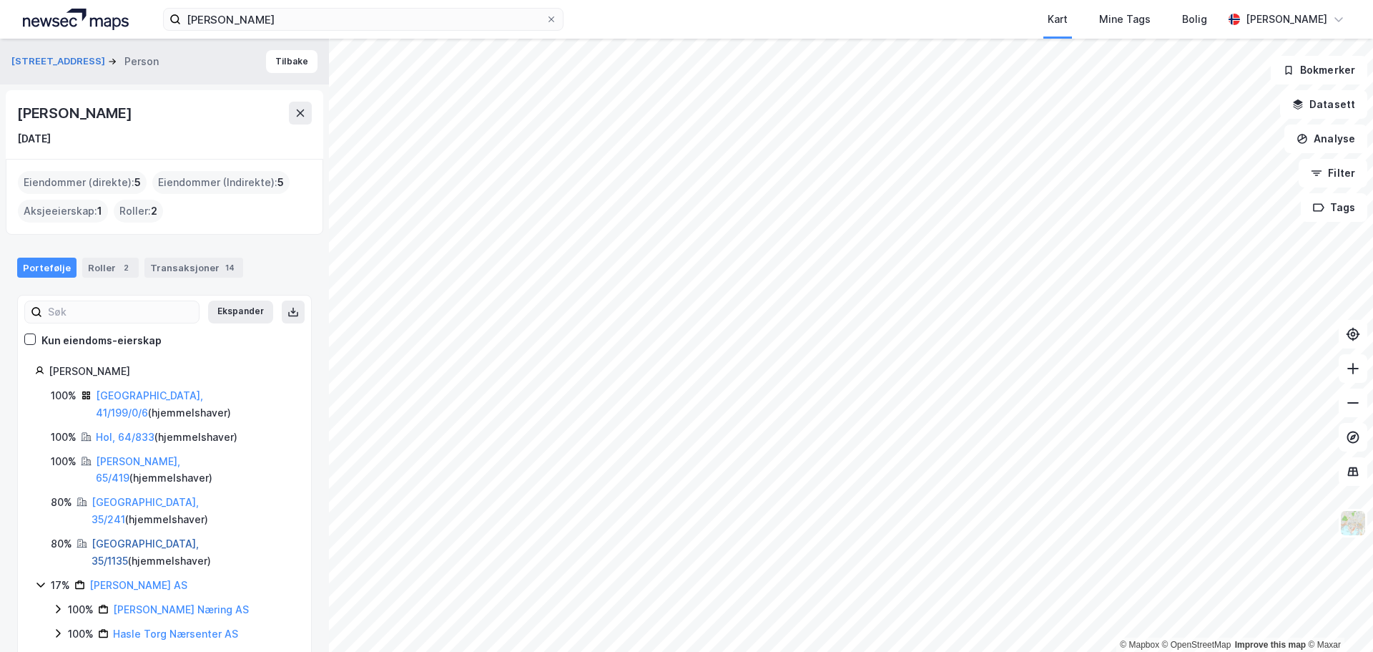
click at [123, 537] on link "Oslo, 35/1135" at bounding box center [145, 551] width 107 height 29
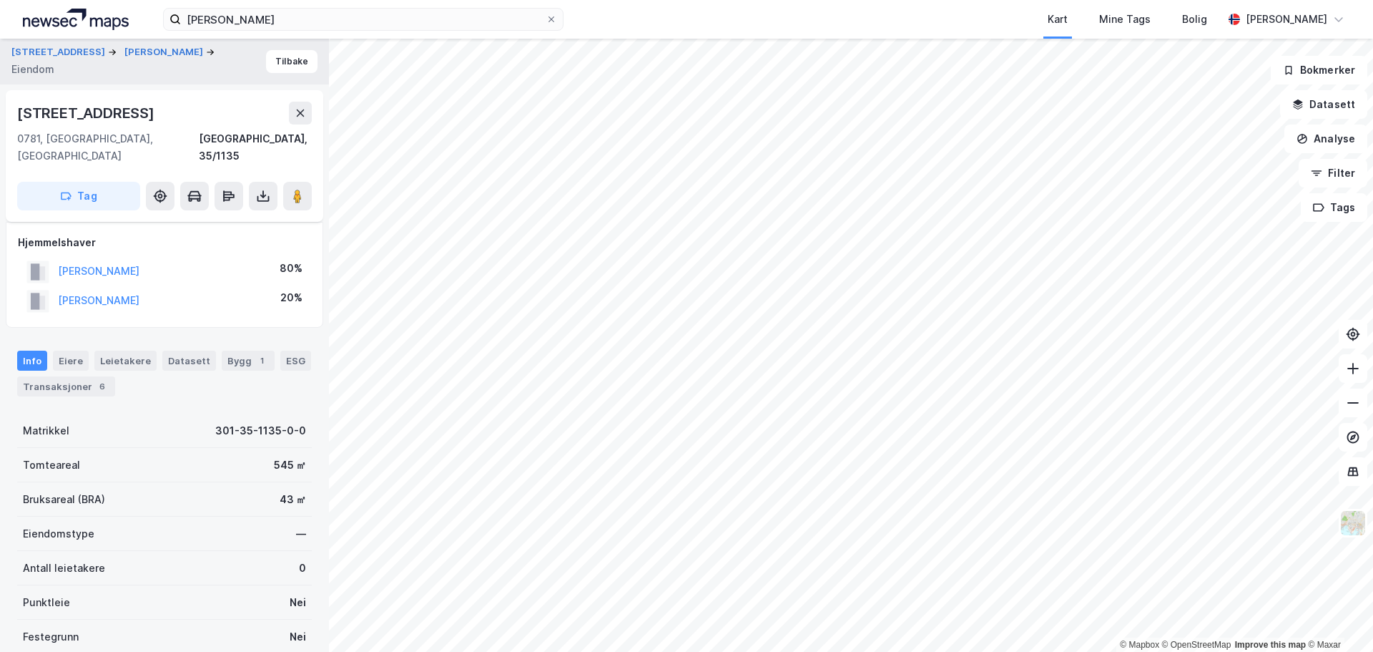
scroll to position [187, 0]
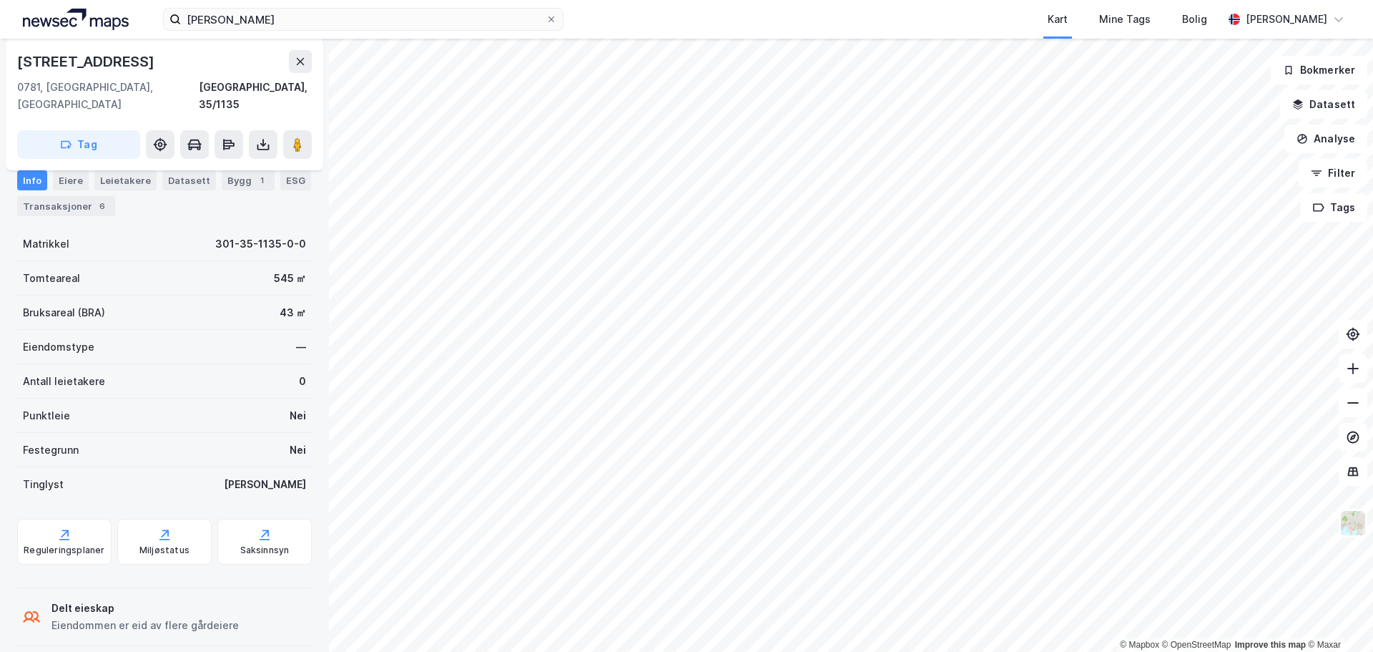
scroll to position [141, 0]
click at [140, 204] on div "Transaksjoner 5" at bounding box center [120, 206] width 98 height 20
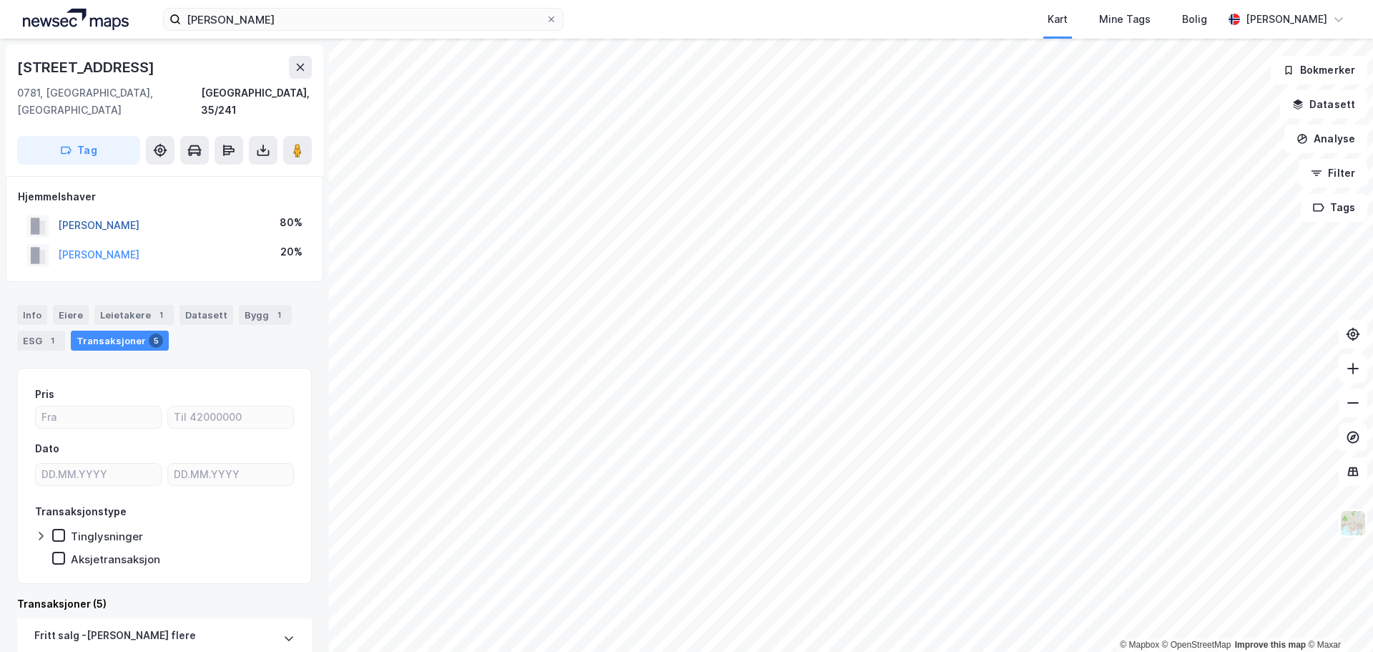
click at [0, 0] on button "THØGERSEN KINE HAUGEN" at bounding box center [0, 0] width 0 height 0
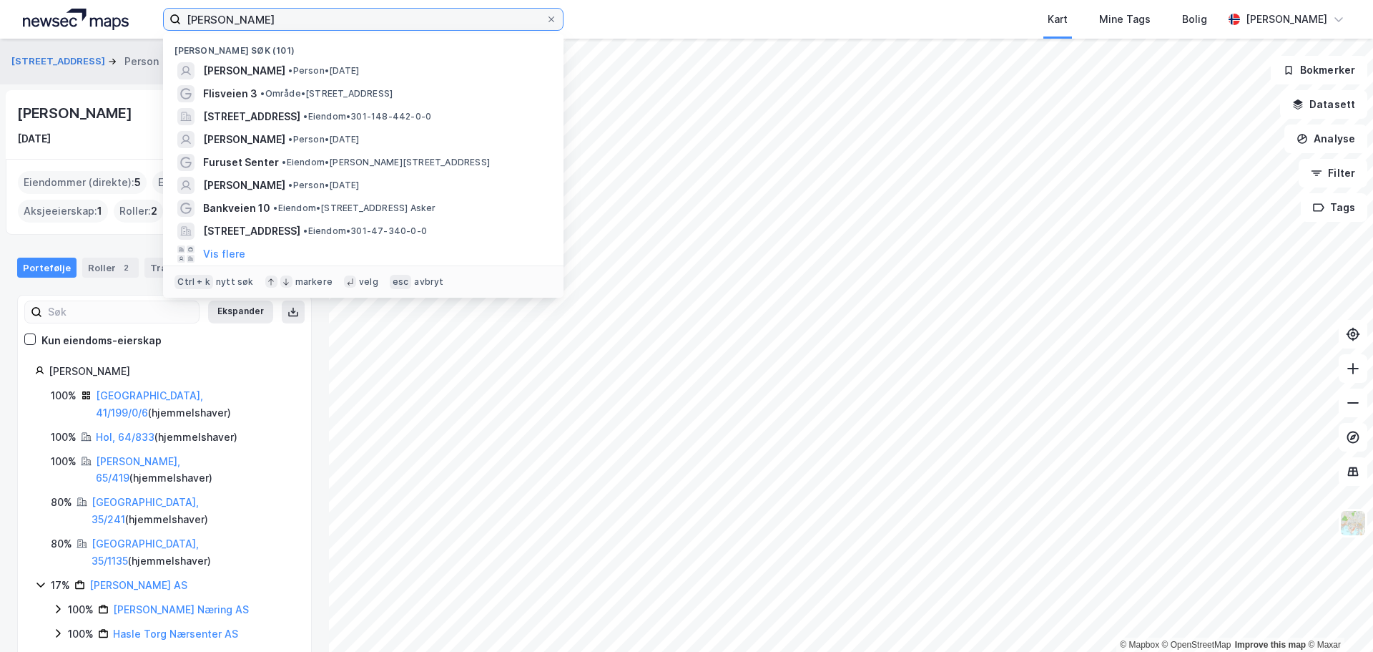
drag, startPoint x: 320, startPoint y: 19, endPoint x: 160, endPoint y: 20, distance: 160.2
click at [160, 20] on div "Karoline Sæves Haugen Nylige søk (101) KAROLINE SÆVES HAUGEN • Person • 5. juli…" at bounding box center [686, 19] width 1373 height 39
paste input "Nik"
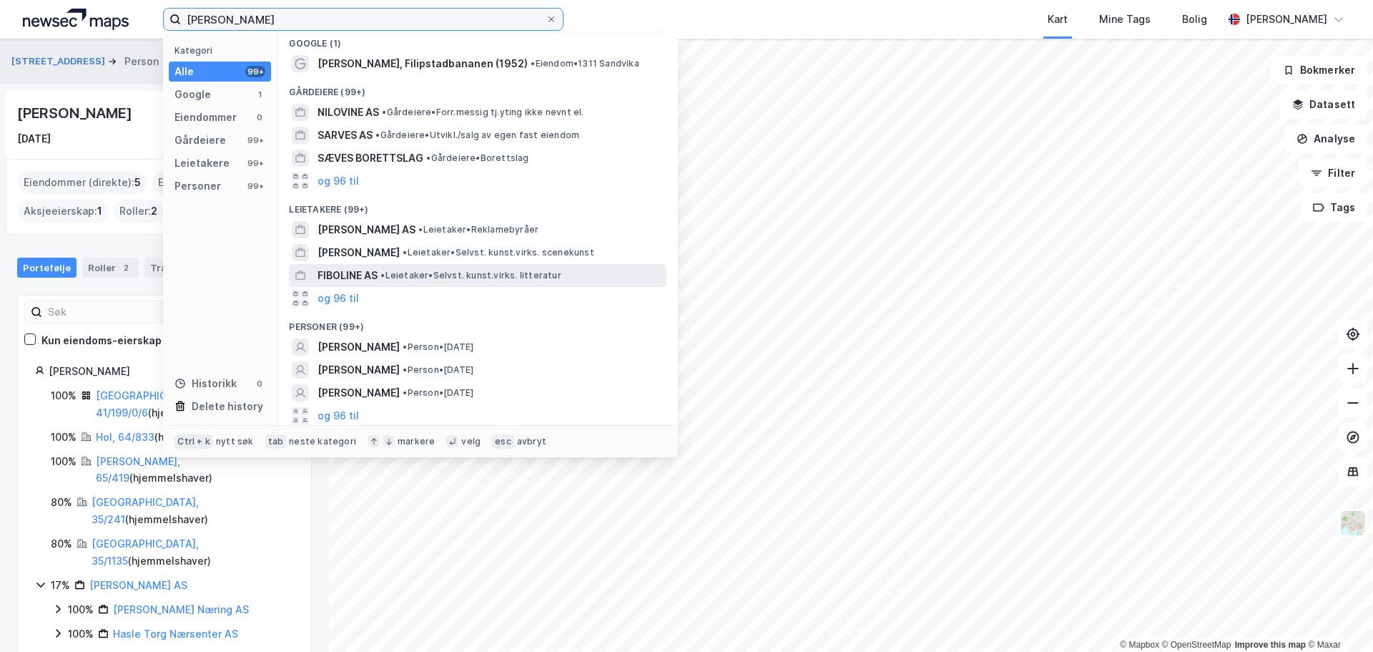
scroll to position [9, 0]
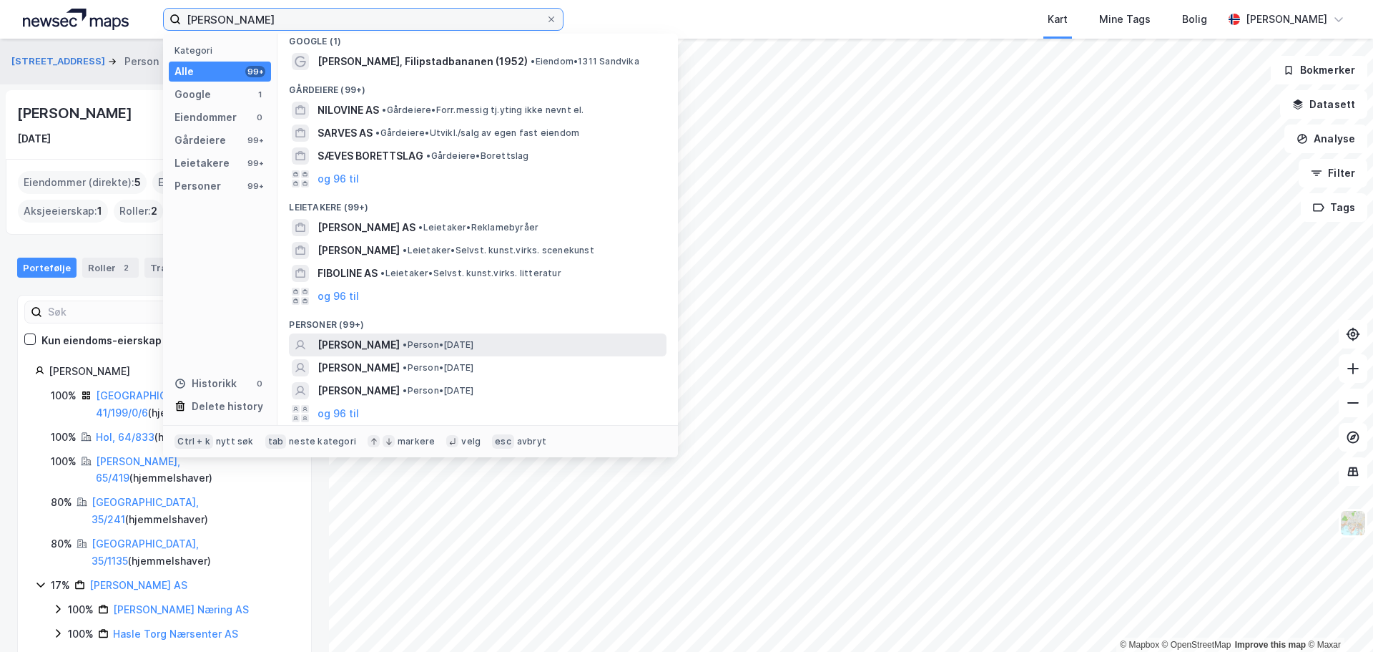
type input "Nikoline Sæves Haugen"
click at [400, 345] on span "NIKOLINE SÆVES HAUGEN" at bounding box center [359, 344] width 82 height 17
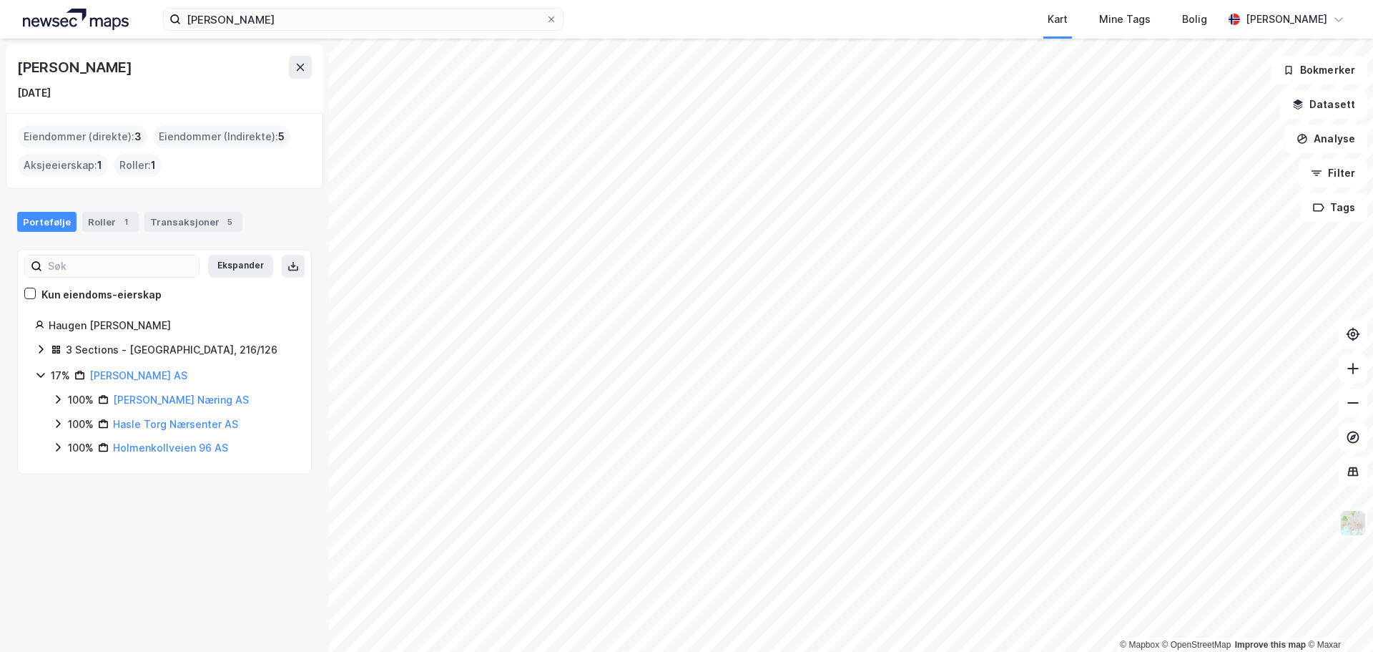
click at [42, 350] on icon at bounding box center [40, 348] width 11 height 11
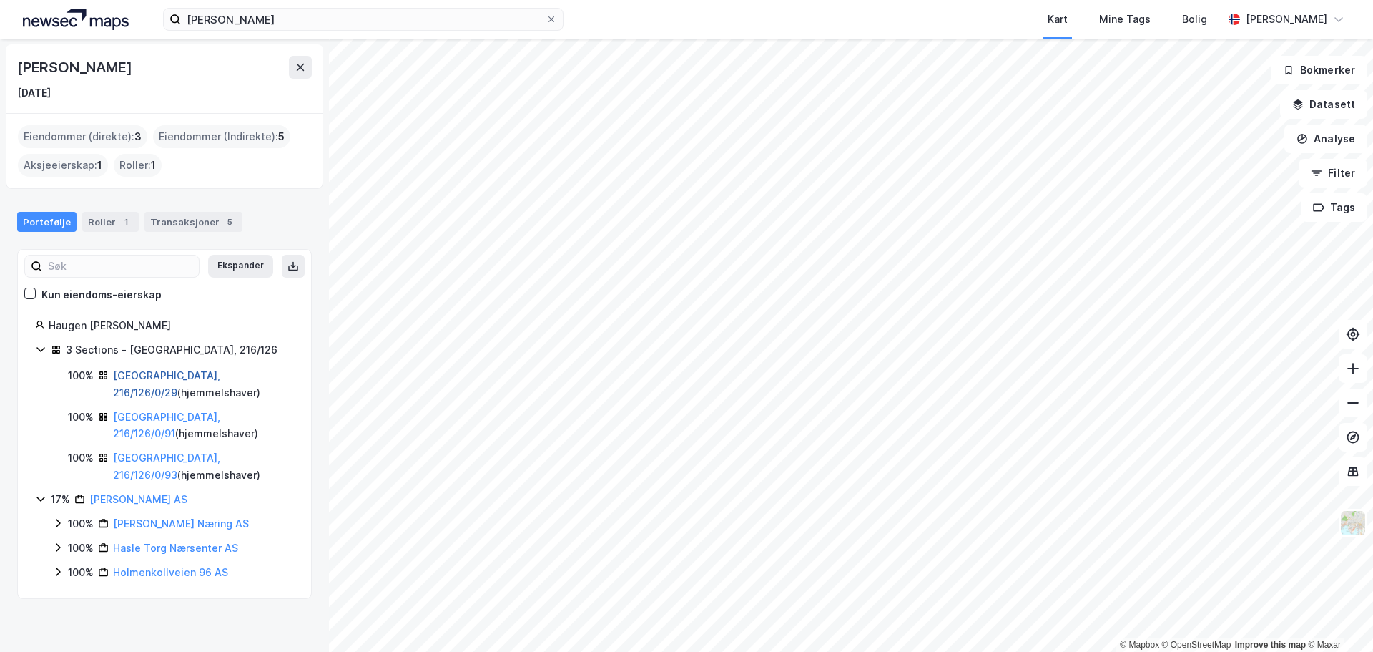
click at [162, 378] on link "Oslo, 216/126/0/29" at bounding box center [166, 383] width 107 height 29
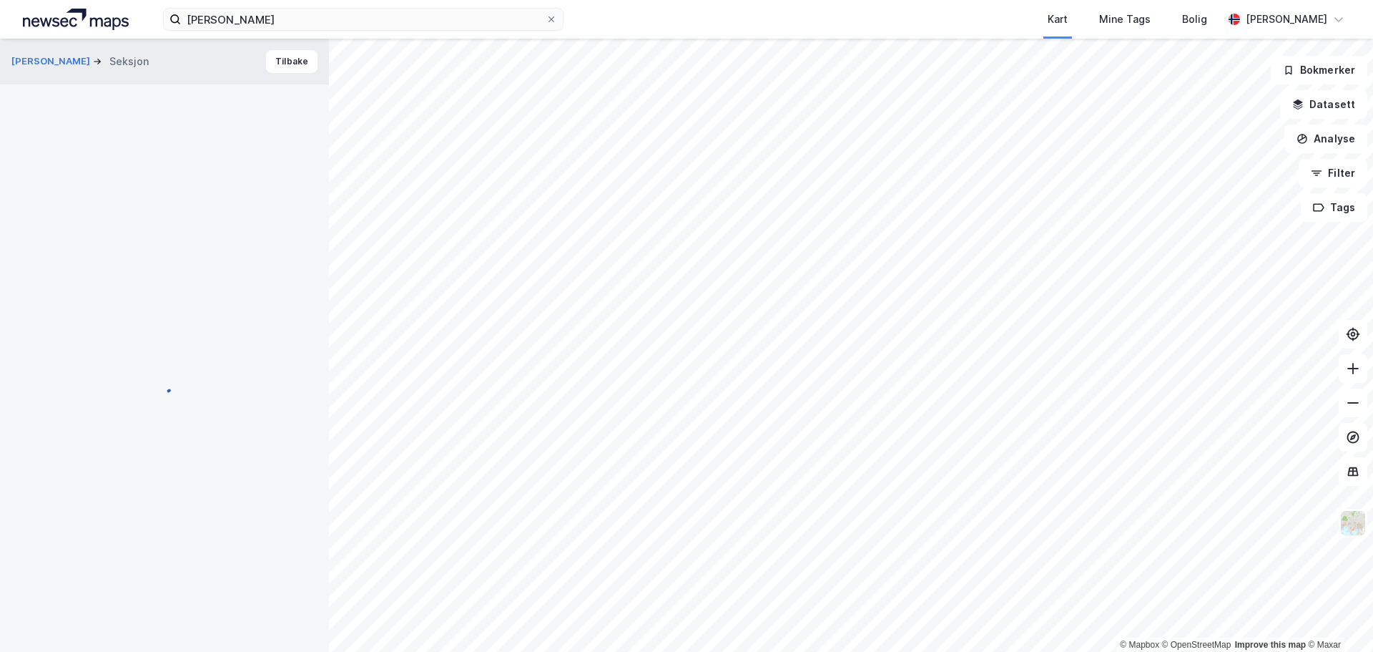
scroll to position [3, 0]
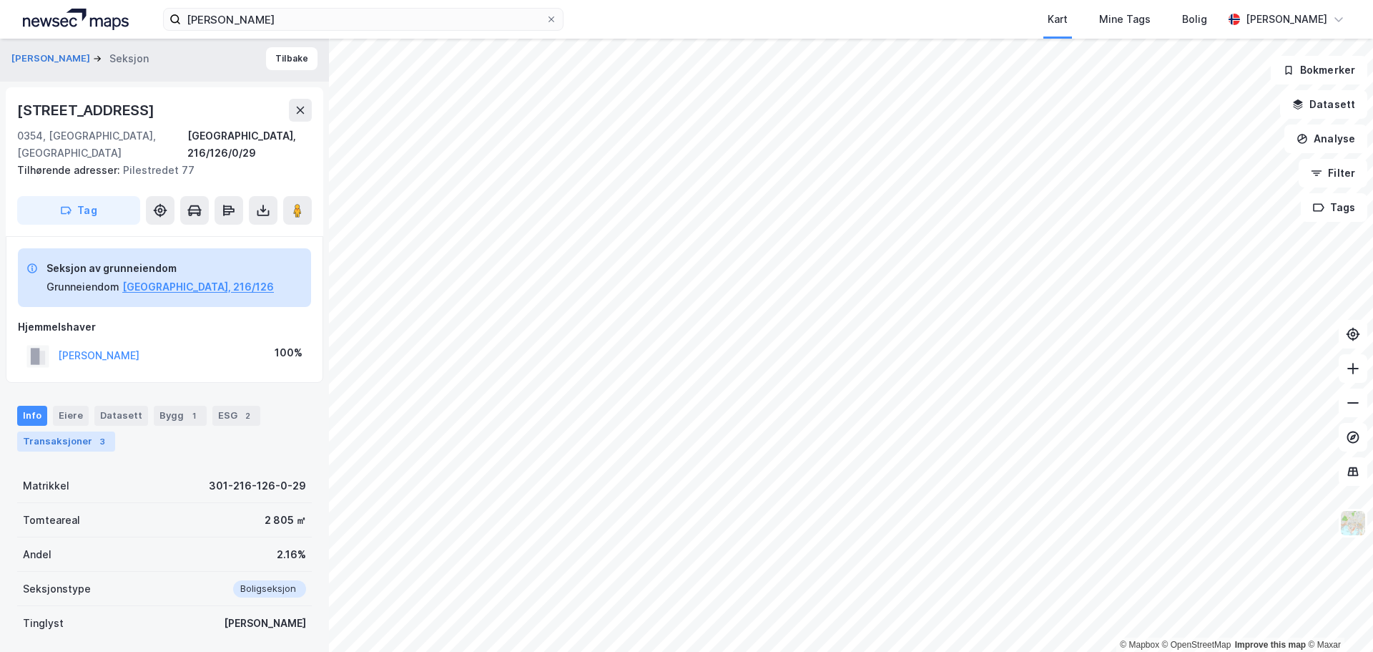
click at [77, 432] on div "Transaksjoner 3" at bounding box center [66, 441] width 98 height 20
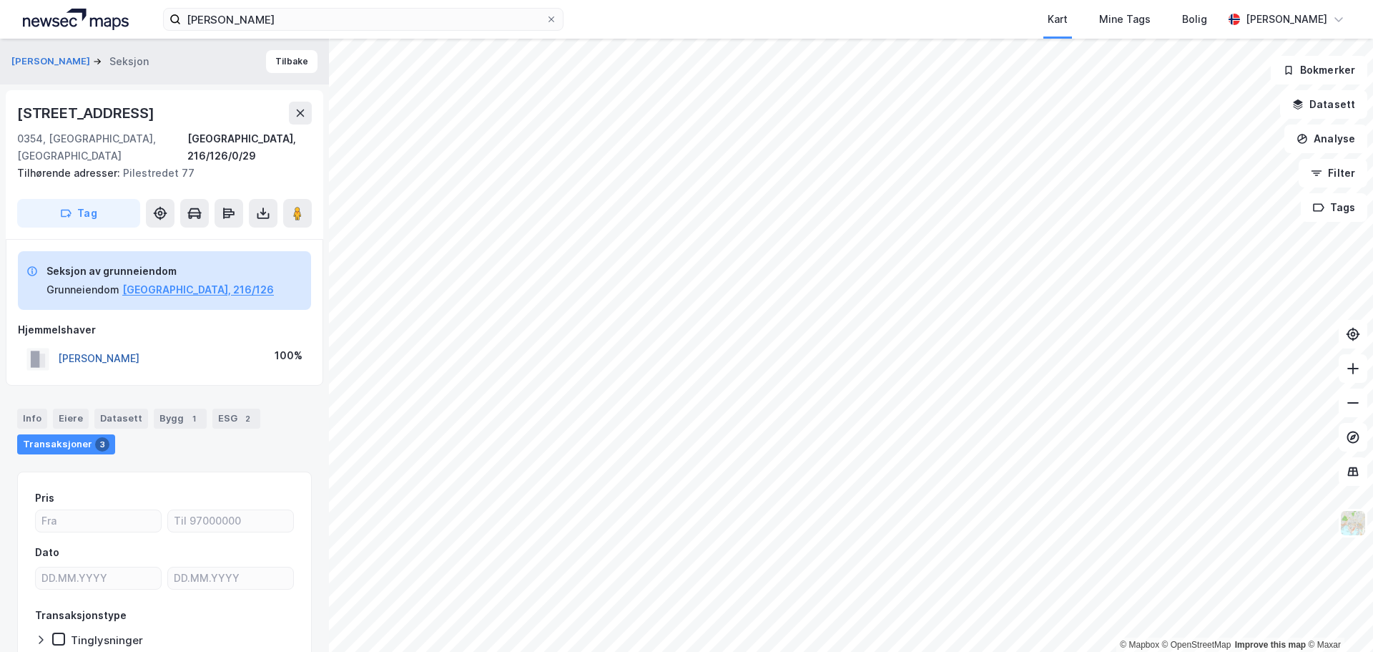
click at [0, 0] on button "HAUGEN NIKOLINE SÆVES" at bounding box center [0, 0] width 0 height 0
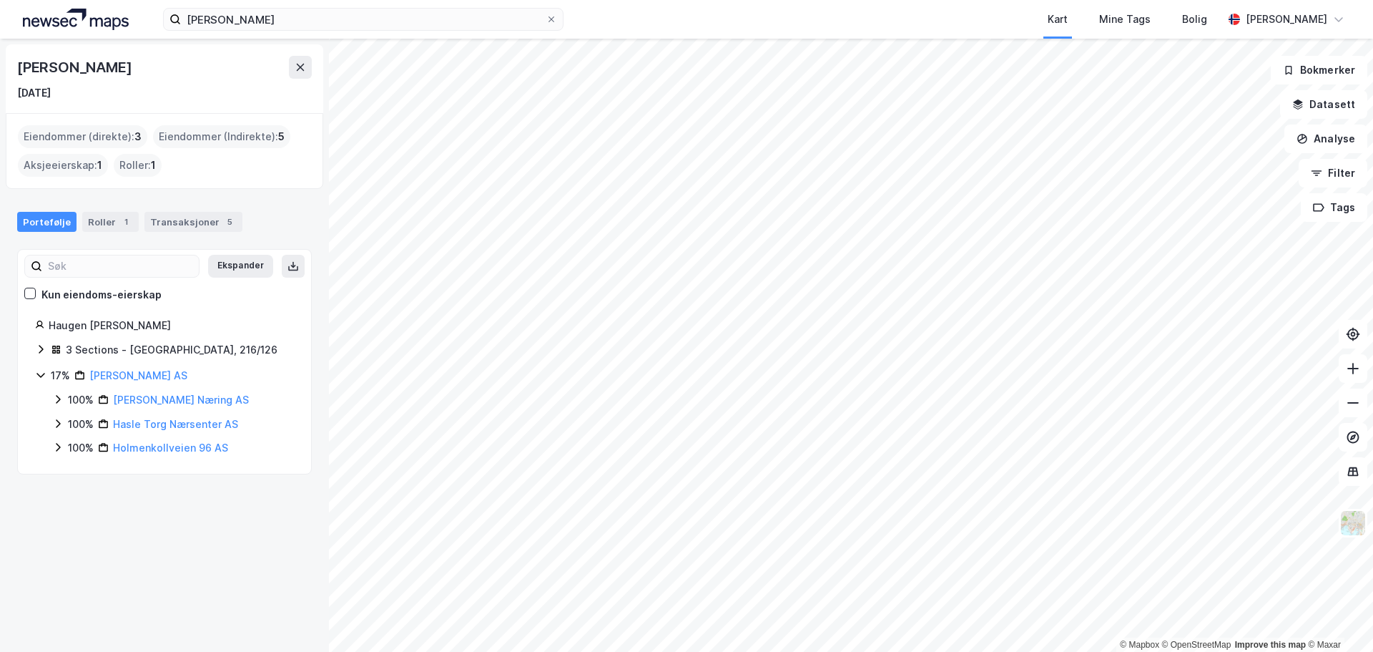
click at [40, 348] on icon at bounding box center [40, 348] width 11 height 11
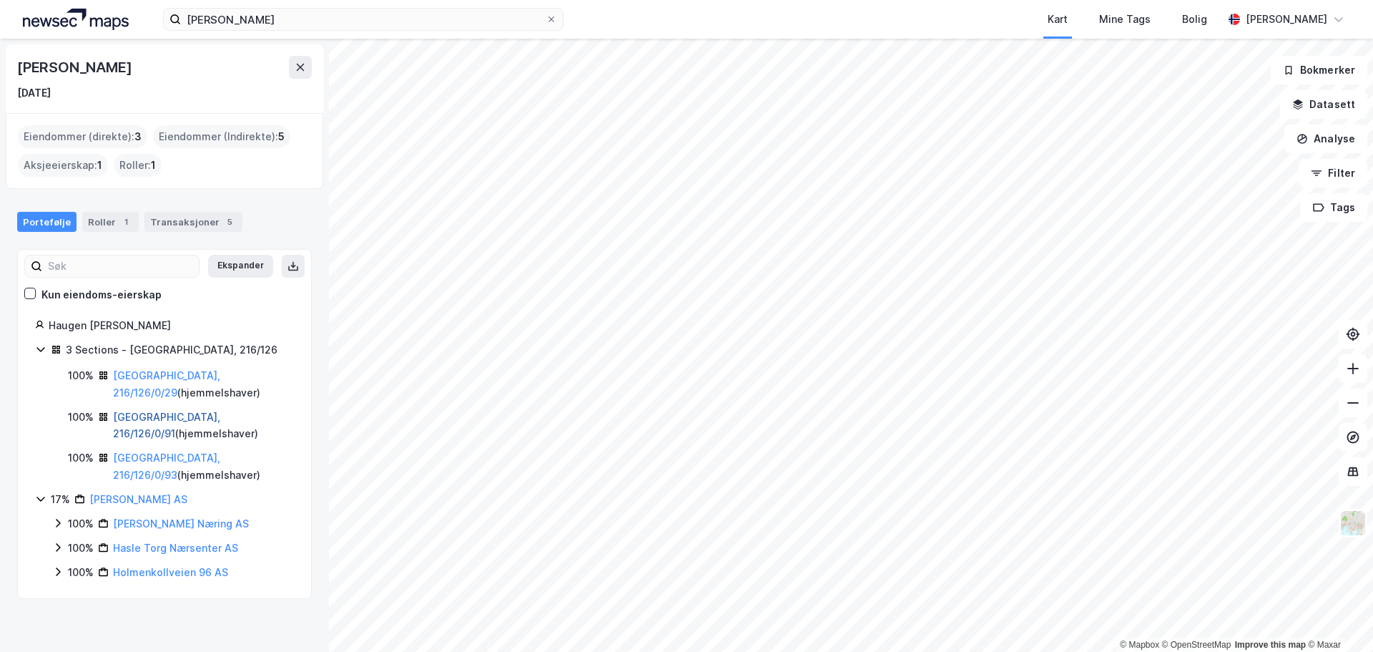
click at [134, 418] on link "Oslo, 216/126/0/91" at bounding box center [166, 424] width 107 height 29
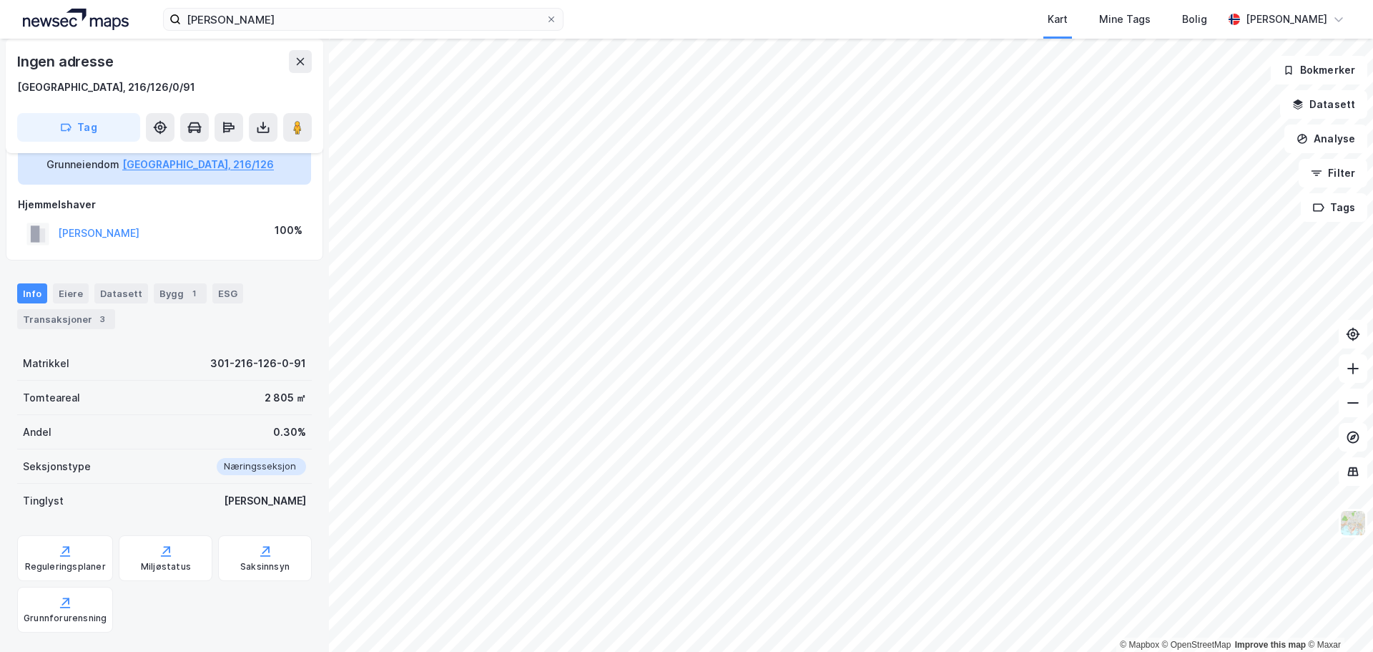
scroll to position [149, 0]
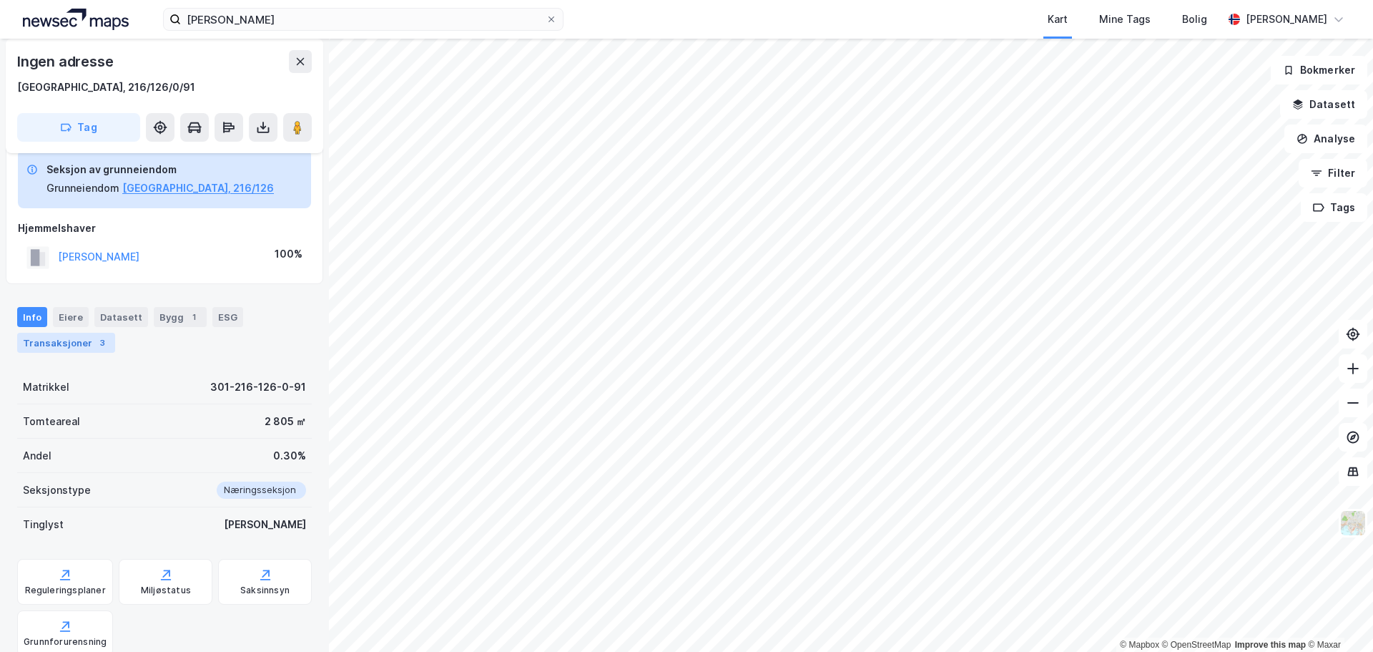
click at [84, 343] on div "Transaksjoner 3" at bounding box center [66, 343] width 98 height 20
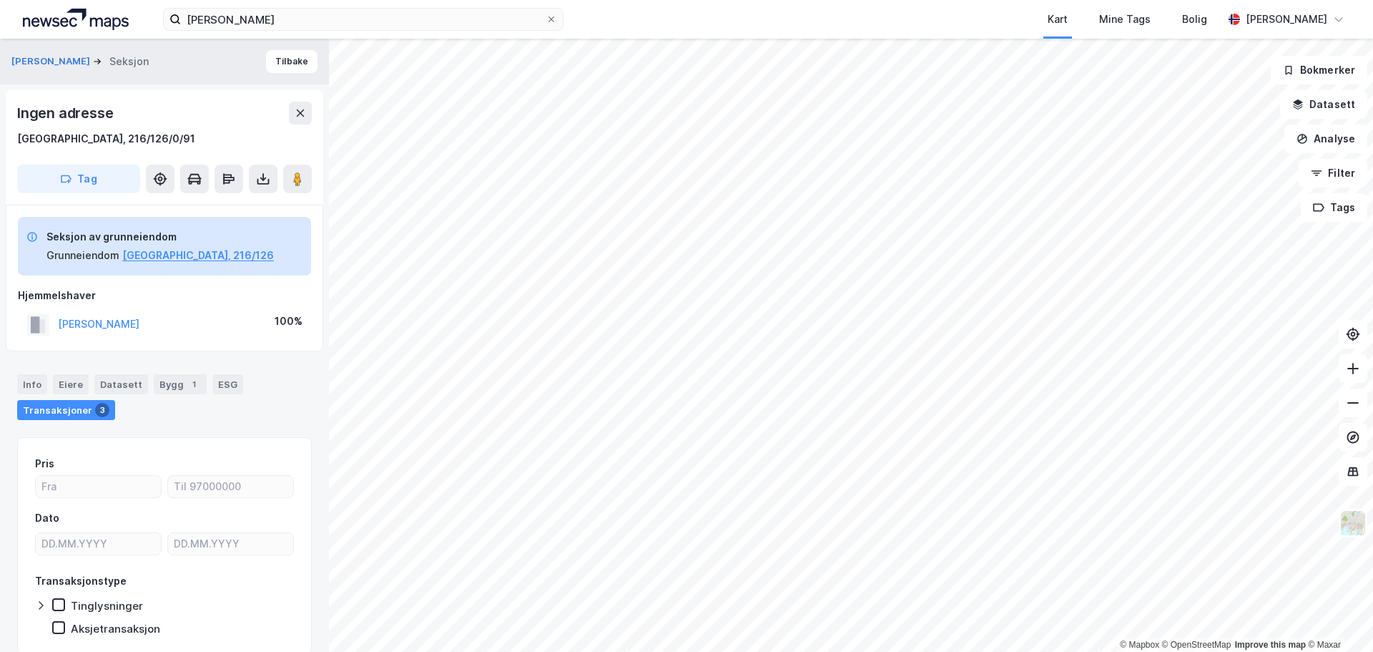
click at [139, 330] on div "HAUGEN NIKOLINE SÆVES" at bounding box center [99, 323] width 82 height 17
click at [0, 0] on button "HAUGEN NIKOLINE SÆVES" at bounding box center [0, 0] width 0 height 0
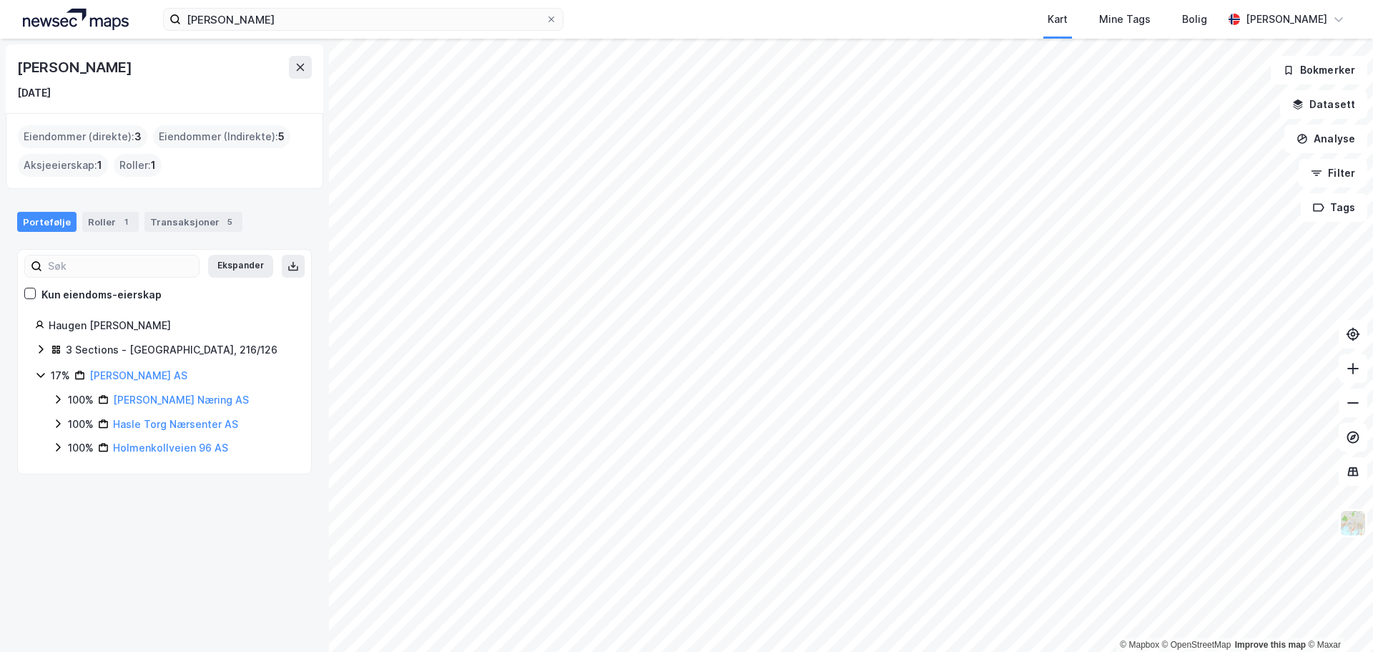
click at [37, 349] on icon at bounding box center [40, 348] width 11 height 11
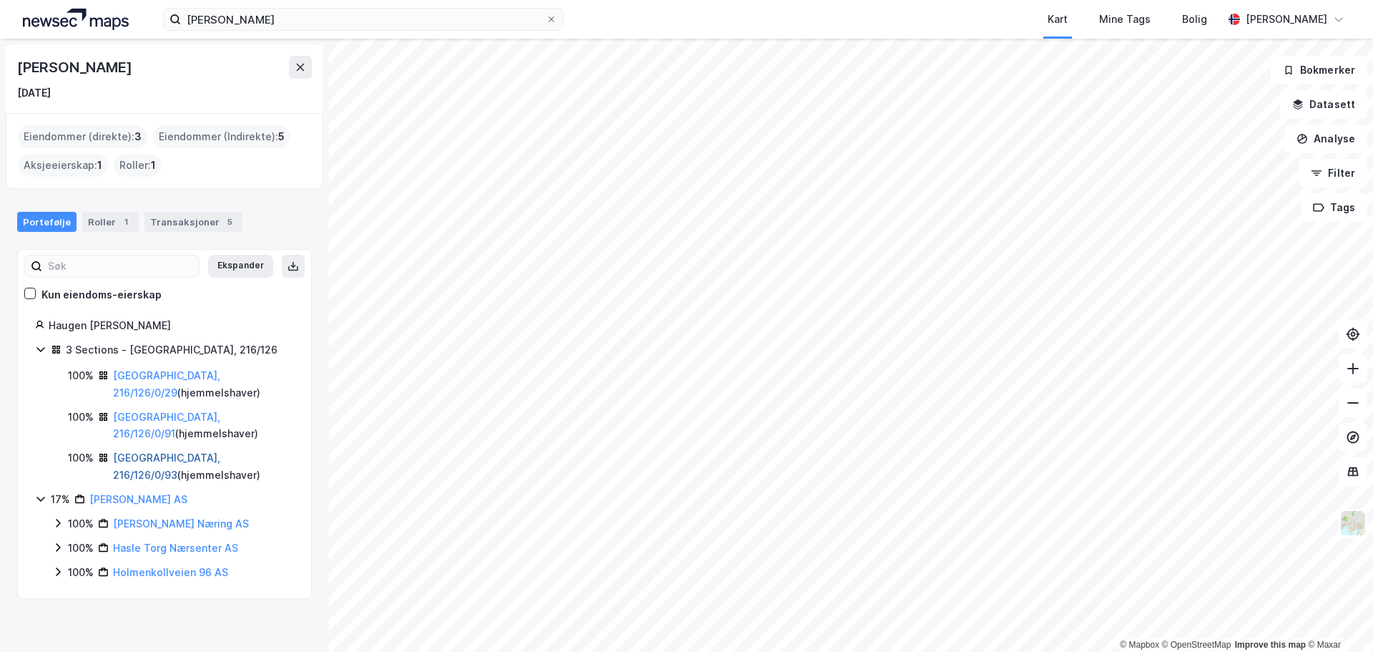
click at [140, 457] on link "Oslo, 216/126/0/93" at bounding box center [166, 465] width 107 height 29
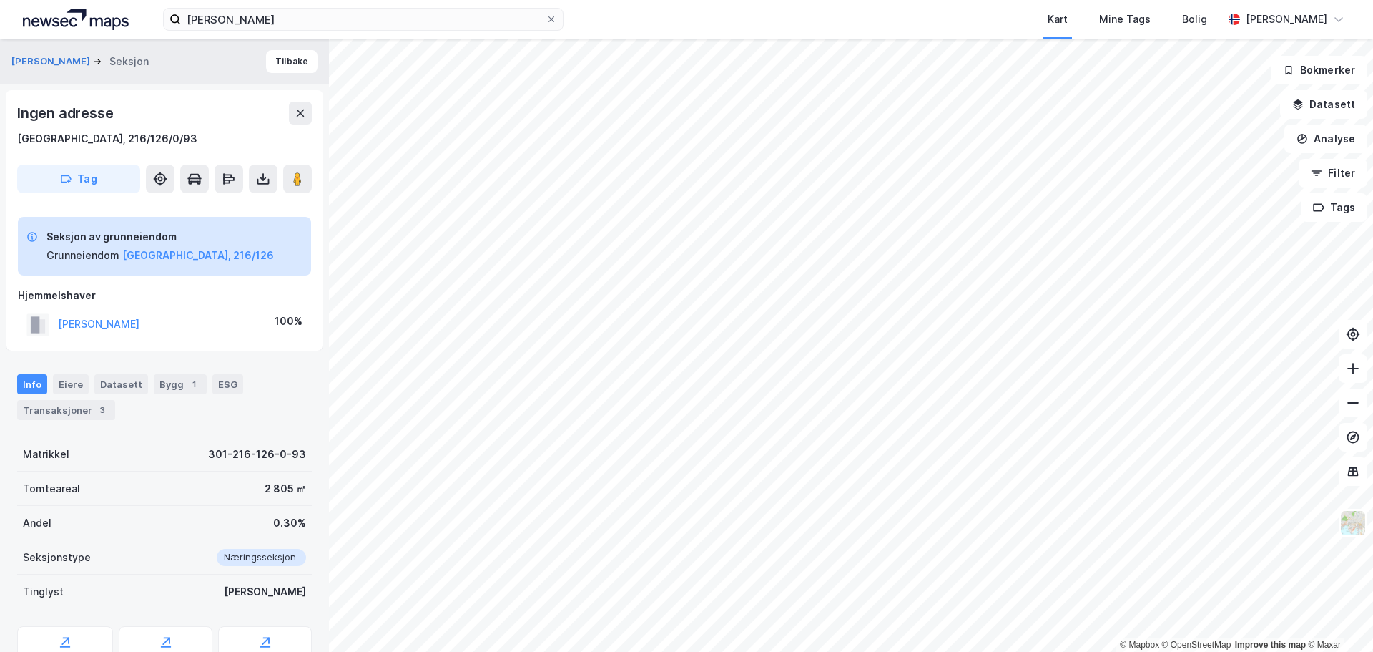
scroll to position [7, 0]
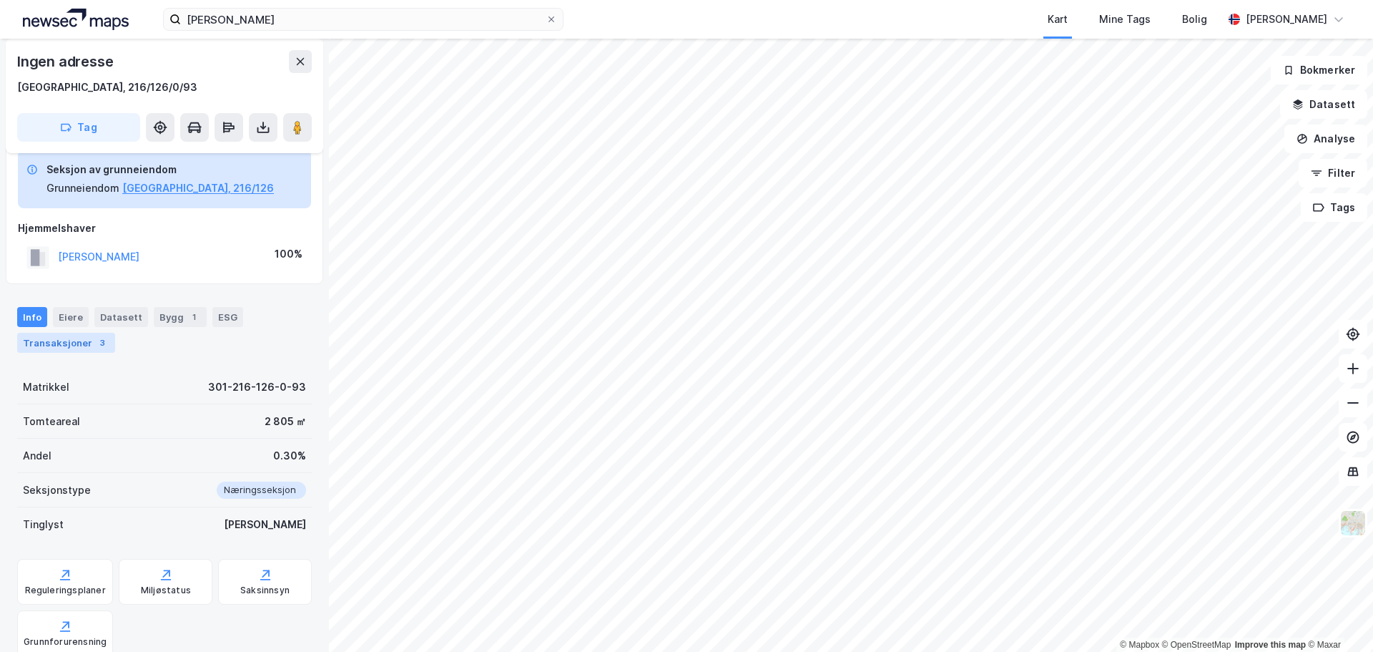
click at [56, 342] on div "Transaksjoner 3" at bounding box center [66, 343] width 98 height 20
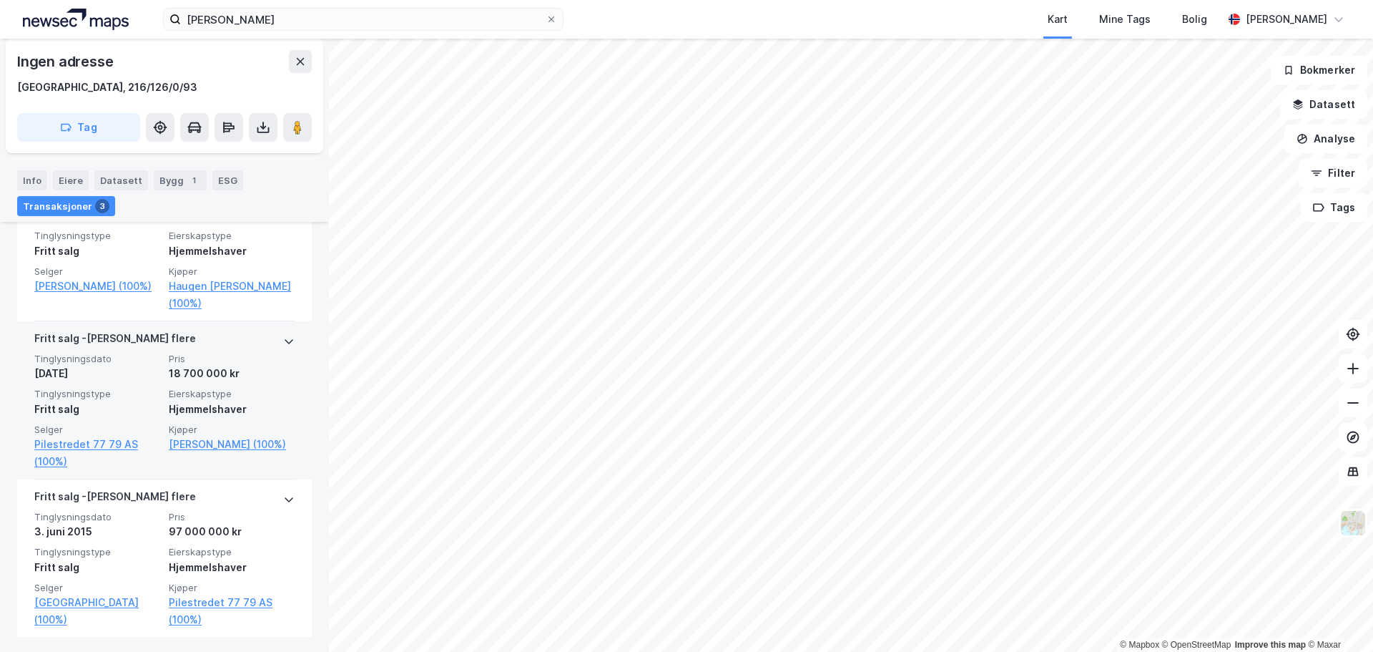
scroll to position [544, 0]
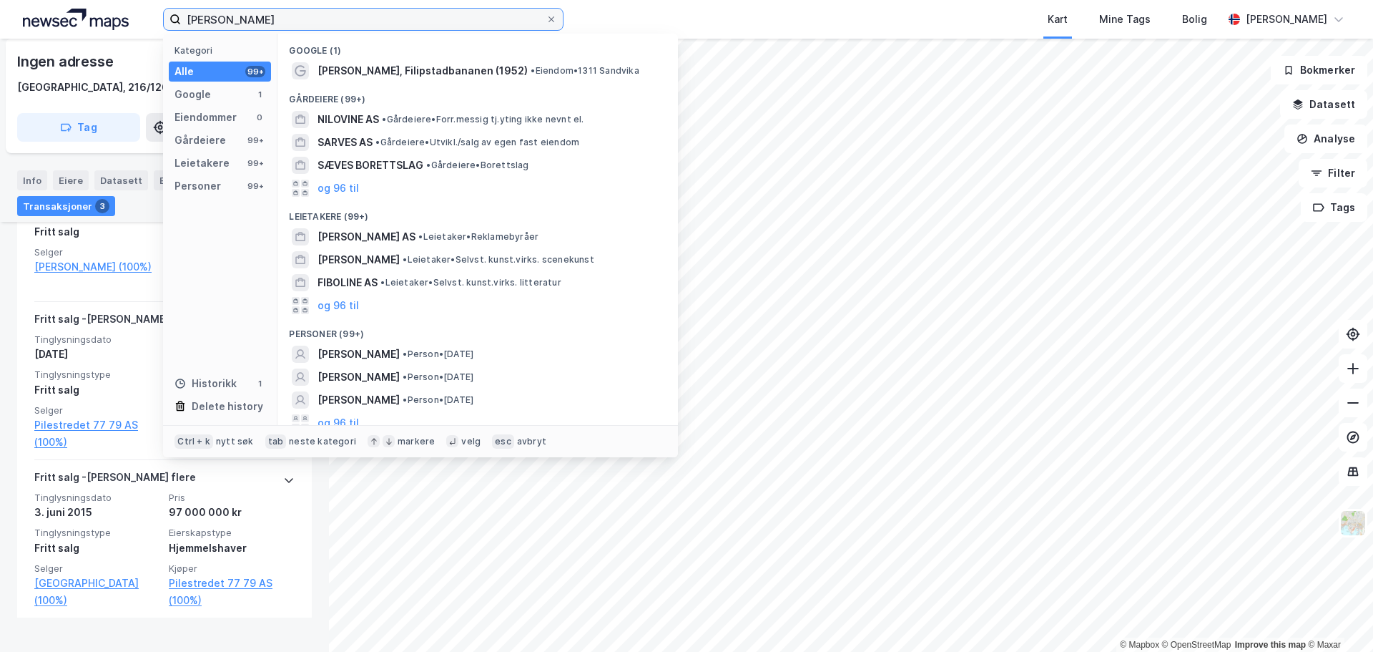
drag, startPoint x: 322, startPoint y: 24, endPoint x: 160, endPoint y: 24, distance: 161.6
click at [160, 24] on div "Nikoline Sæves Haugen Kategori Alle 99+ Google 1 Eiendommer 0 Gårdeiere 99+ Lei…" at bounding box center [686, 19] width 1373 height 39
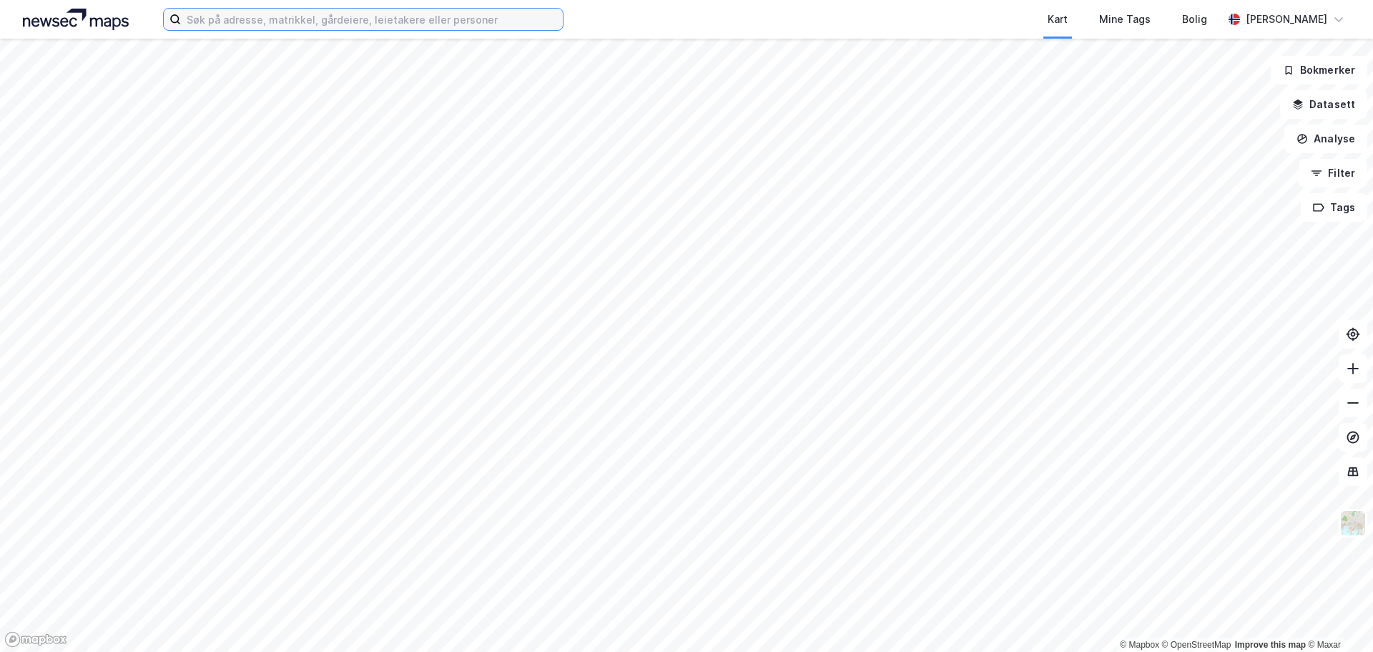
click at [376, 23] on input at bounding box center [372, 19] width 382 height 21
paste input "[PERSON_NAME]"
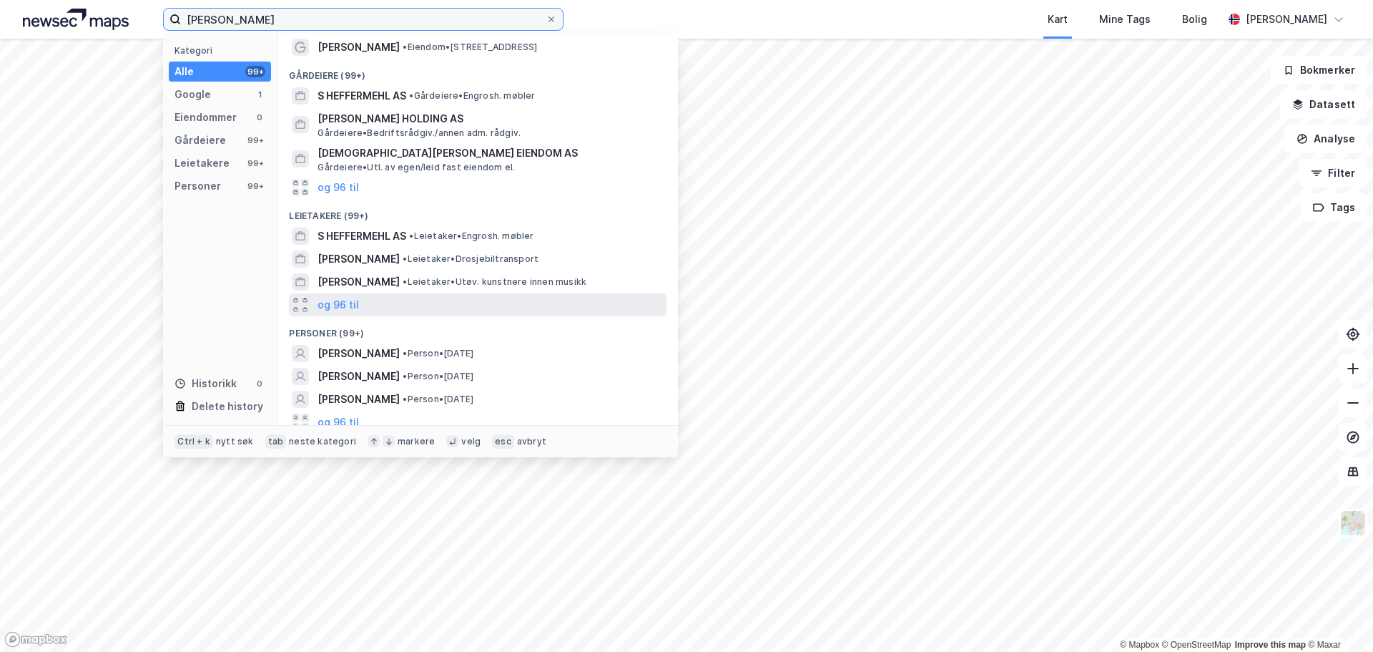
scroll to position [32, 0]
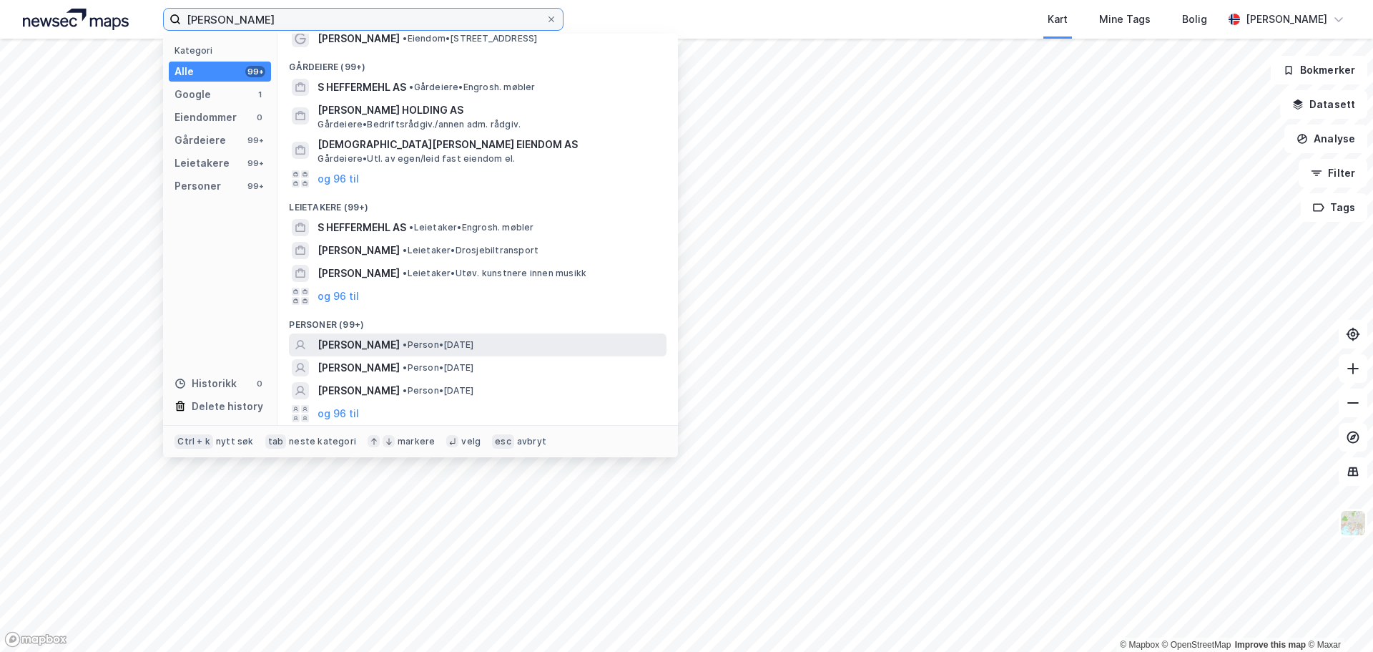
type input "[PERSON_NAME]"
click at [400, 345] on span "[PERSON_NAME]" at bounding box center [359, 344] width 82 height 17
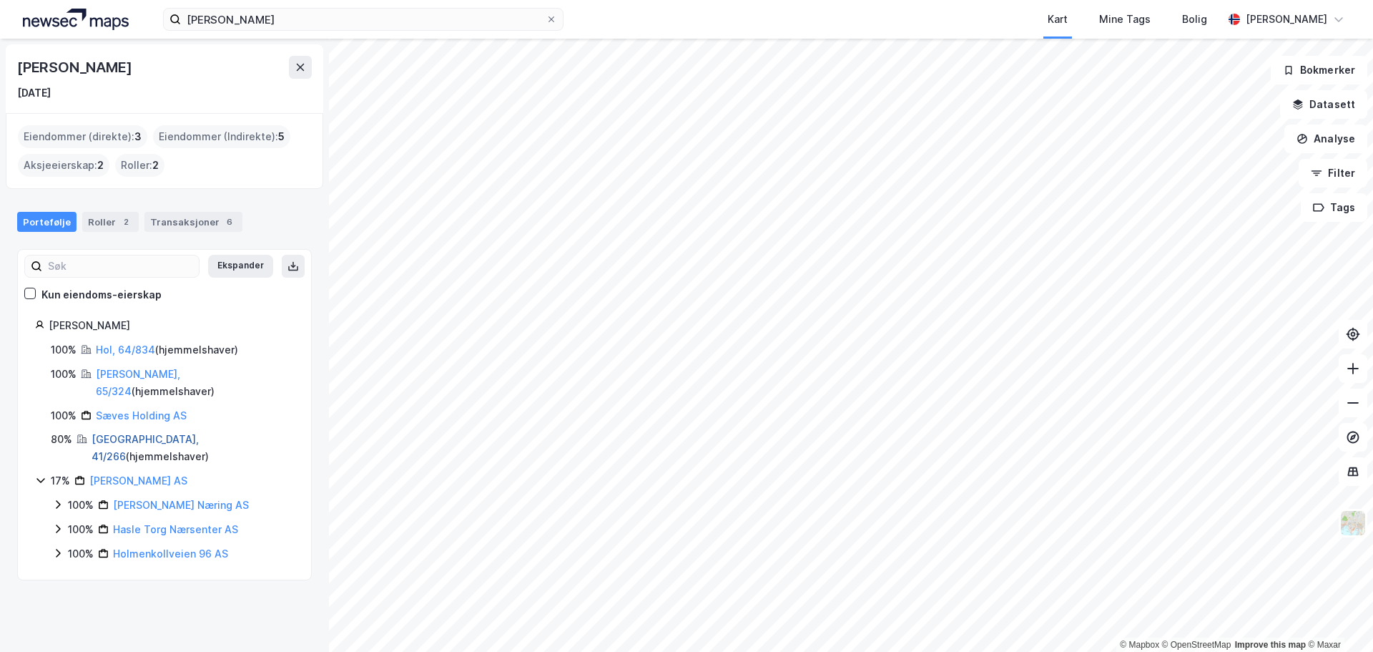
click at [114, 433] on link "[GEOGRAPHIC_DATA], 41/266" at bounding box center [145, 447] width 107 height 29
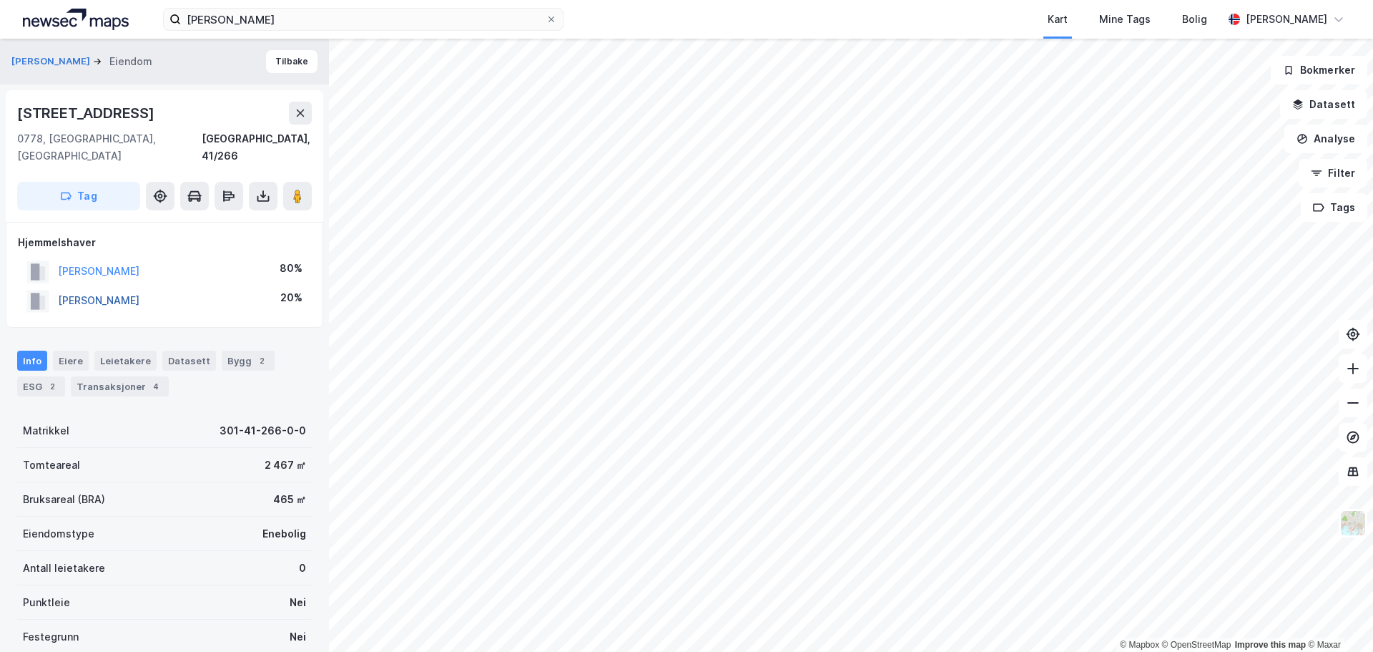
drag, startPoint x: 213, startPoint y: 283, endPoint x: 61, endPoint y: 285, distance: 152.3
click at [61, 286] on div "[PERSON_NAME] 20%" at bounding box center [164, 300] width 293 height 29
copy button "[PERSON_NAME]"
click at [112, 376] on div "Transaksjoner 4" at bounding box center [120, 386] width 98 height 20
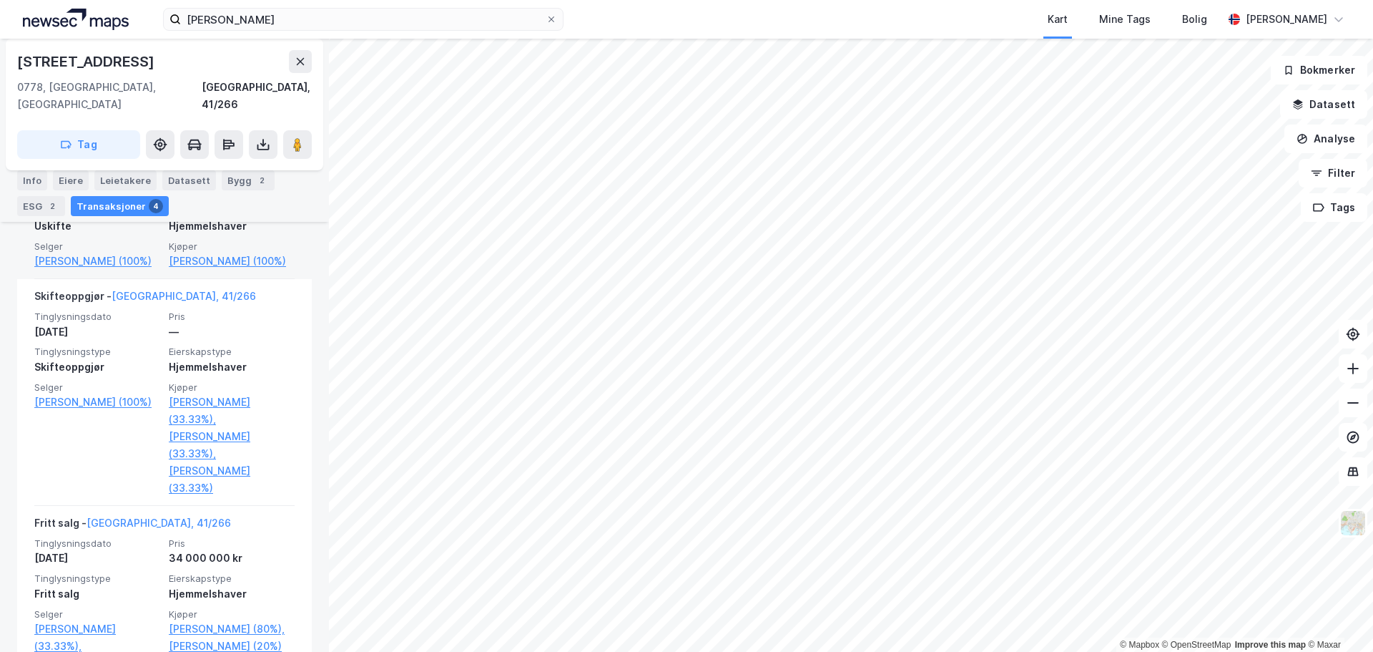
scroll to position [644, 0]
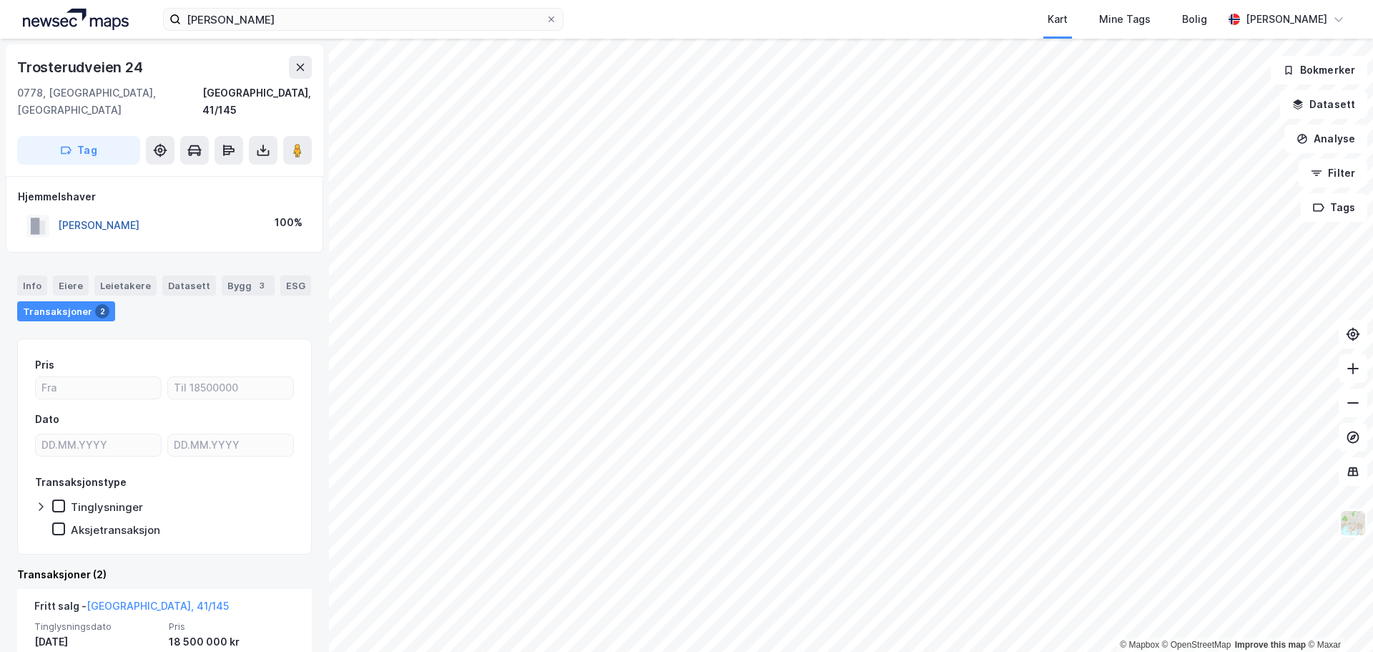
click at [0, 0] on button "[PERSON_NAME]" at bounding box center [0, 0] width 0 height 0
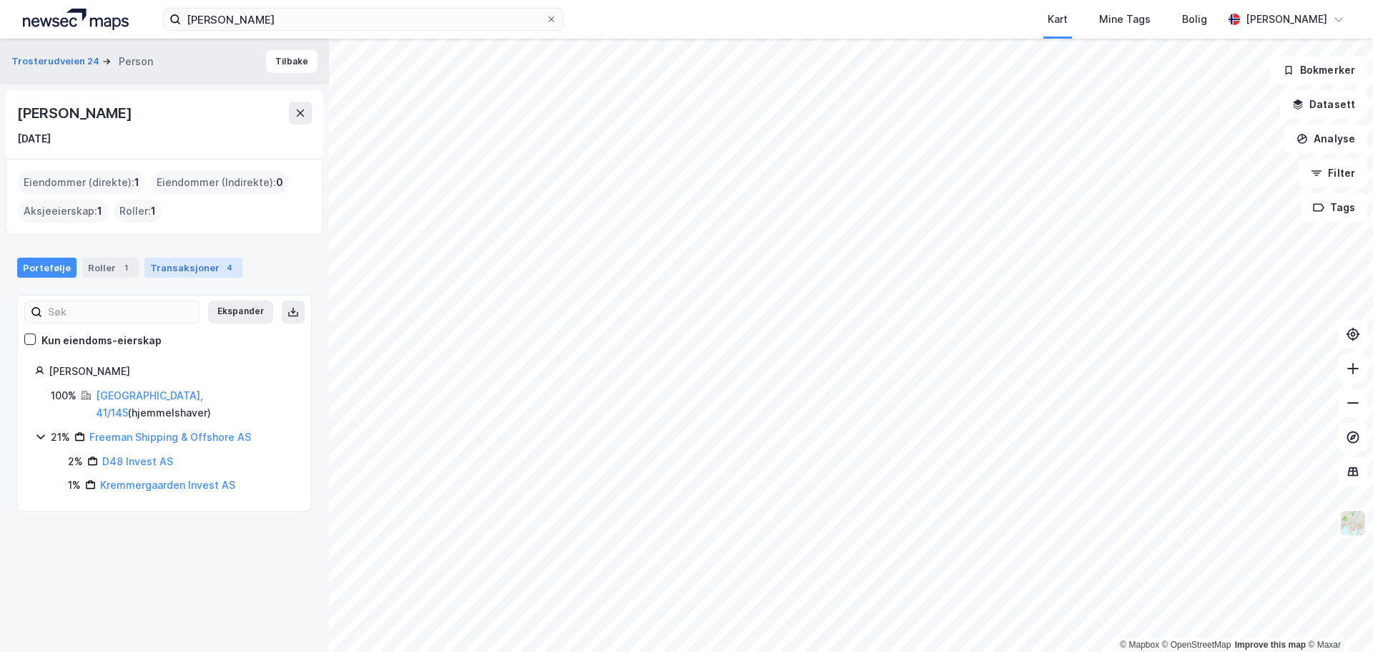
click at [187, 272] on div "Transaksjoner 4" at bounding box center [193, 267] width 98 height 20
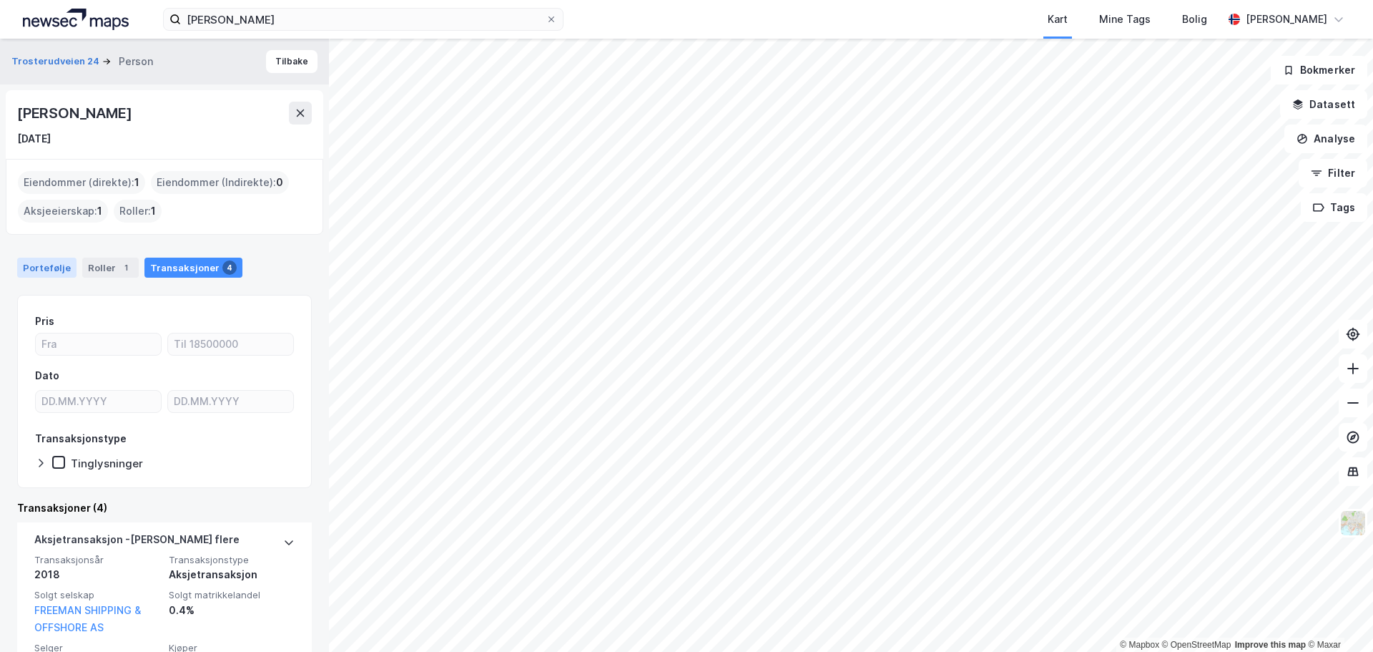
click at [34, 262] on div "Portefølje" at bounding box center [46, 267] width 59 height 20
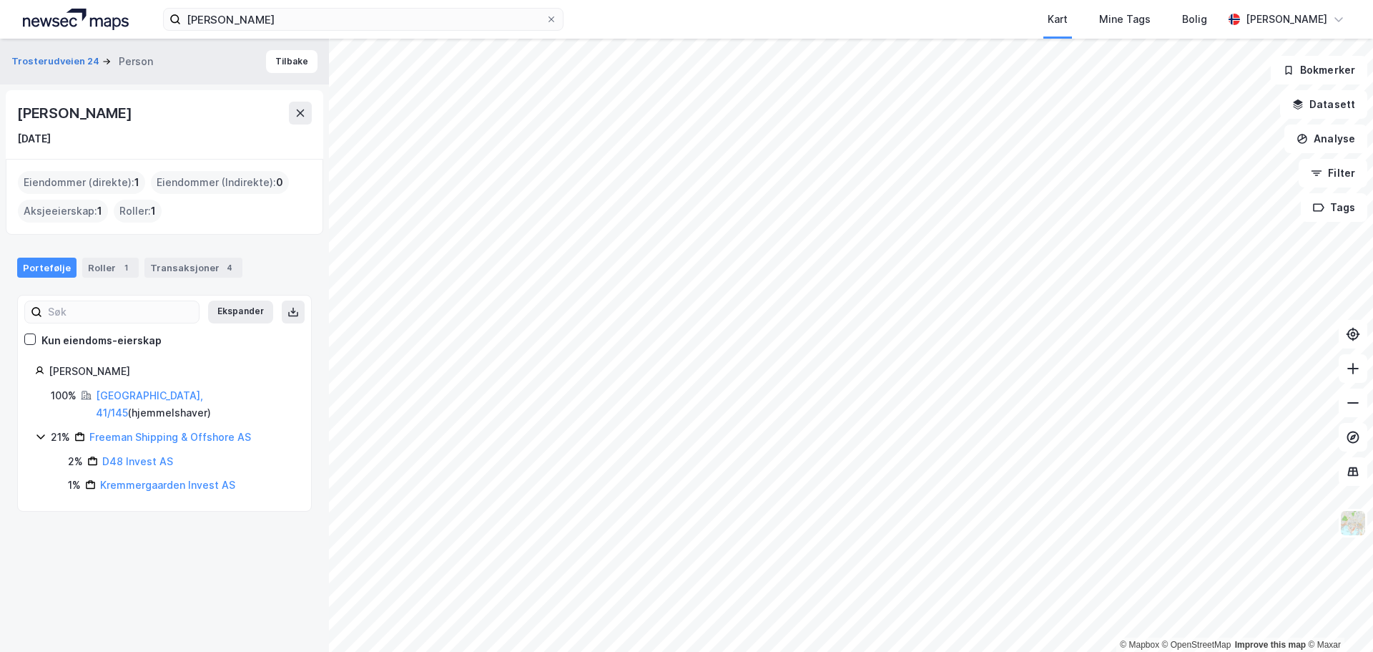
drag, startPoint x: 212, startPoint y: 113, endPoint x: 16, endPoint y: 117, distance: 196.0
click at [16, 117] on div "Charlotte Meinich Norstrand 17. apr. 1975" at bounding box center [165, 124] width 318 height 69
copy div "Charlotte Meinich Norstrand"
click at [93, 374] on div "Norstrand Charlotte M" at bounding box center [171, 371] width 245 height 17
